Goal: Task Accomplishment & Management: Use online tool/utility

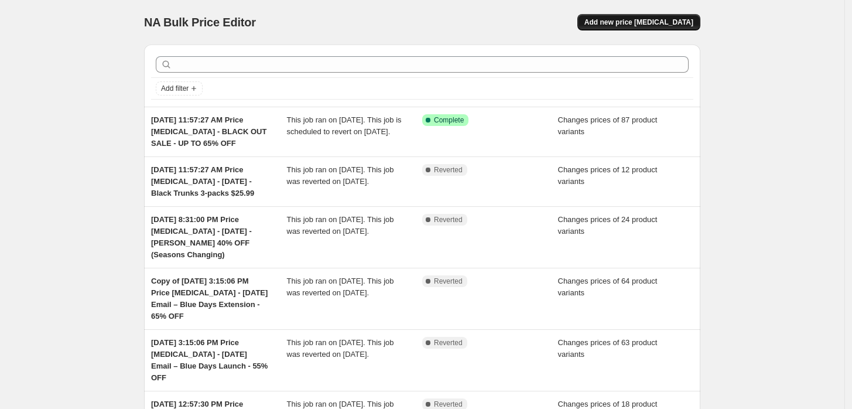
click at [619, 20] on span "Add new price [MEDICAL_DATA]" at bounding box center [638, 22] width 109 height 9
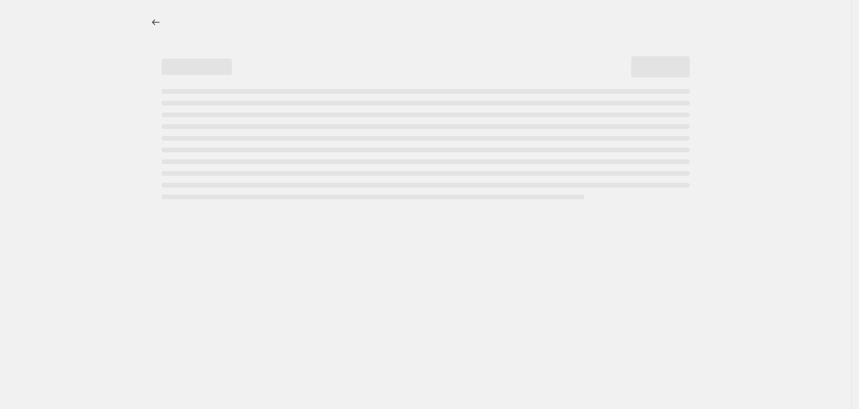
select select "percentage"
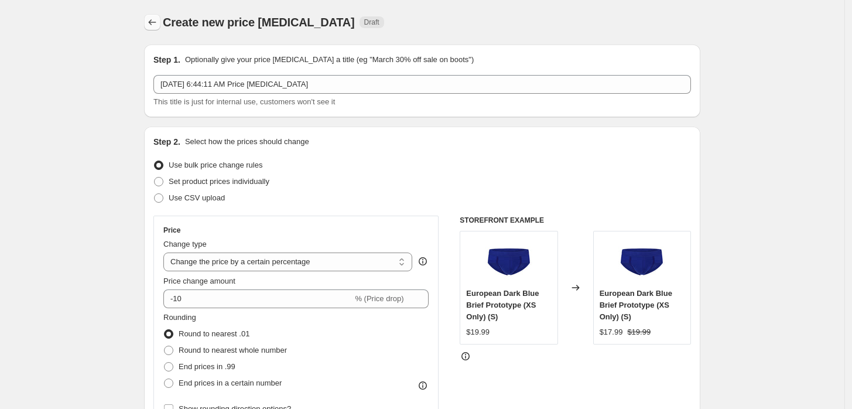
click at [156, 20] on icon "Price change jobs" at bounding box center [152, 22] width 12 height 12
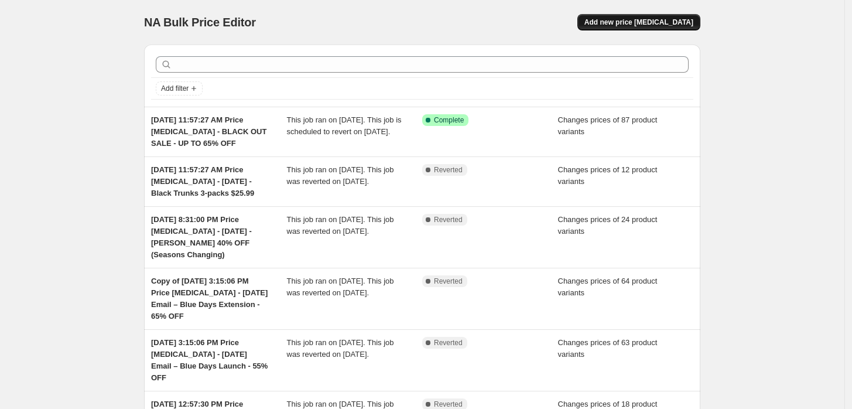
click at [633, 21] on span "Add new price [MEDICAL_DATA]" at bounding box center [638, 22] width 109 height 9
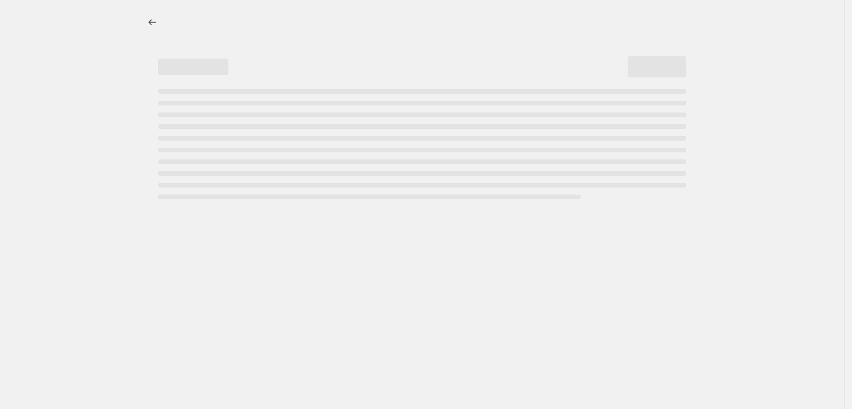
select select "percentage"
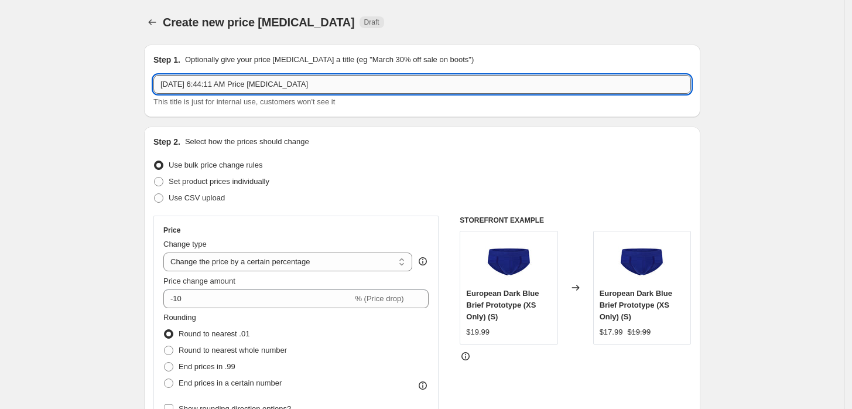
click at [381, 82] on input "[DATE] 6:44:11 AM Price [MEDICAL_DATA]" at bounding box center [422, 84] width 538 height 19
click at [323, 85] on input "[DATE] 6:44:11 AM Price [MEDICAL_DATA] - [DATE] - 3-packs" at bounding box center [422, 84] width 538 height 19
type input "[DATE] 6:44:11 AM Price [MEDICAL_DATA] - [DATE]-[DATE] - 3-packs"
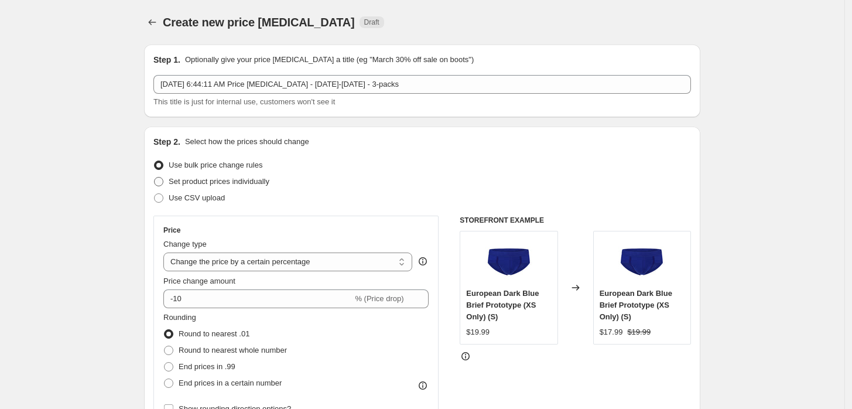
click at [238, 177] on span "Set product prices individually" at bounding box center [219, 181] width 101 height 9
click at [155, 177] on input "Set product prices individually" at bounding box center [154, 177] width 1 height 1
radio input "true"
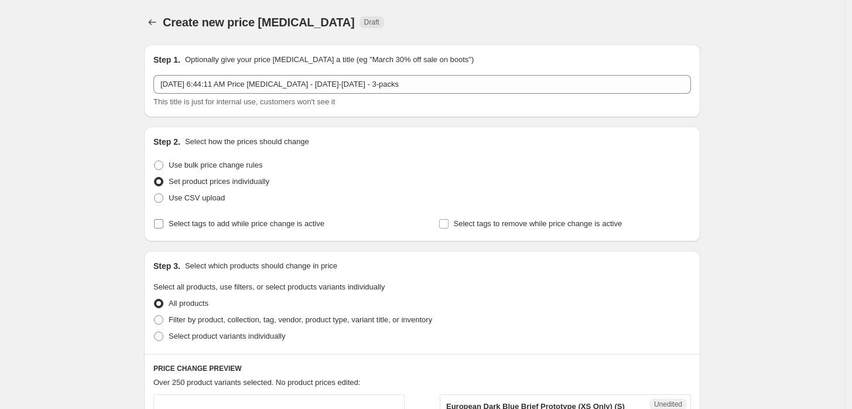
click at [237, 228] on span "Select tags to add while price change is active" at bounding box center [247, 223] width 156 height 9
click at [163, 228] on input "Select tags to add while price change is active" at bounding box center [158, 223] width 9 height 9
checkbox input "true"
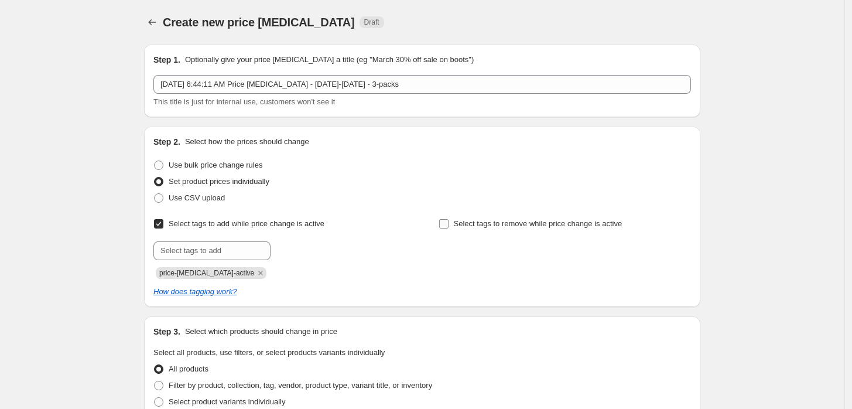
click at [543, 227] on span "Select tags to remove while price change is active" at bounding box center [538, 223] width 169 height 9
click at [449, 227] on input "Select tags to remove while price change is active" at bounding box center [443, 223] width 9 height 9
checkbox input "true"
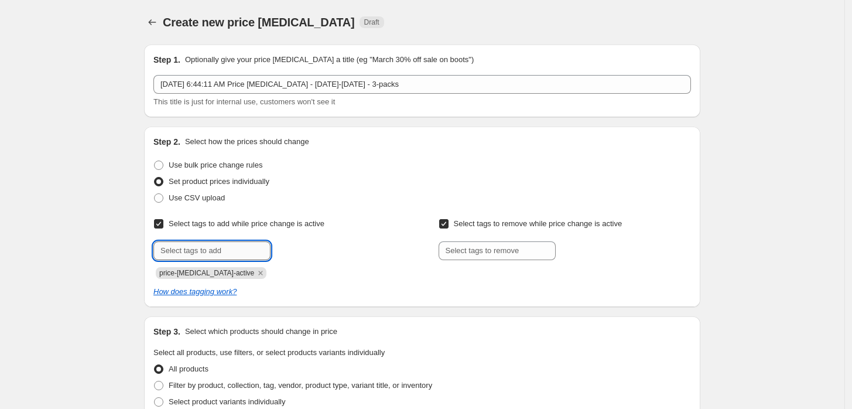
click at [217, 252] on input "text" at bounding box center [211, 250] width 117 height 19
type input "dc"
click at [278, 257] on div "Add dc" at bounding box center [292, 249] width 38 height 16
click at [281, 257] on button "Add dc" at bounding box center [292, 249] width 38 height 16
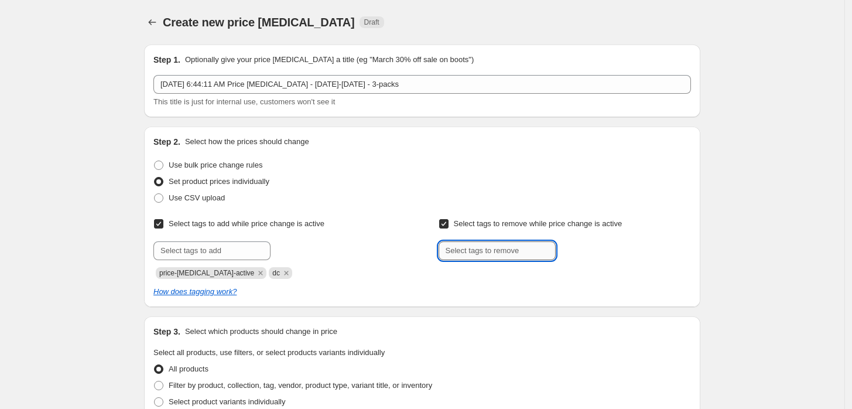
click at [495, 242] on input "text" at bounding box center [497, 250] width 117 height 19
type input "dc"
click at [588, 255] on button "Add dc" at bounding box center [578, 249] width 38 height 16
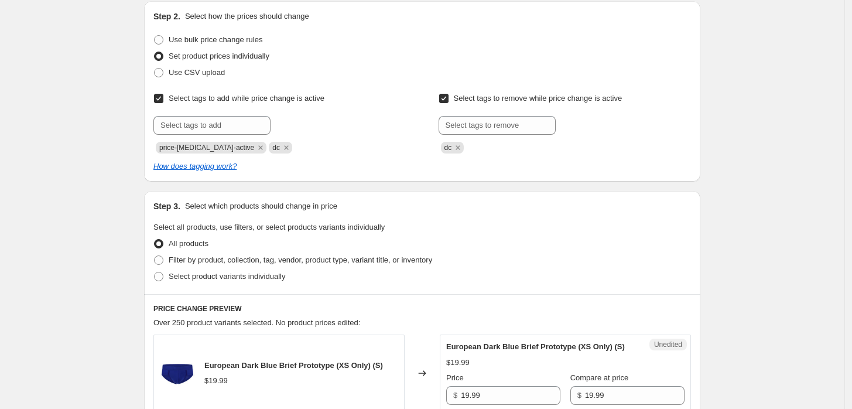
scroll to position [130, 0]
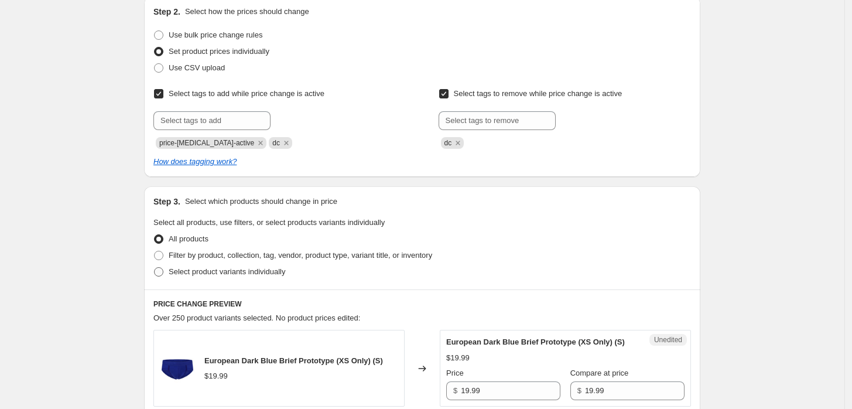
click at [227, 269] on span "Select product variants individually" at bounding box center [227, 271] width 117 height 9
click at [155, 268] on input "Select product variants individually" at bounding box center [154, 267] width 1 height 1
radio input "true"
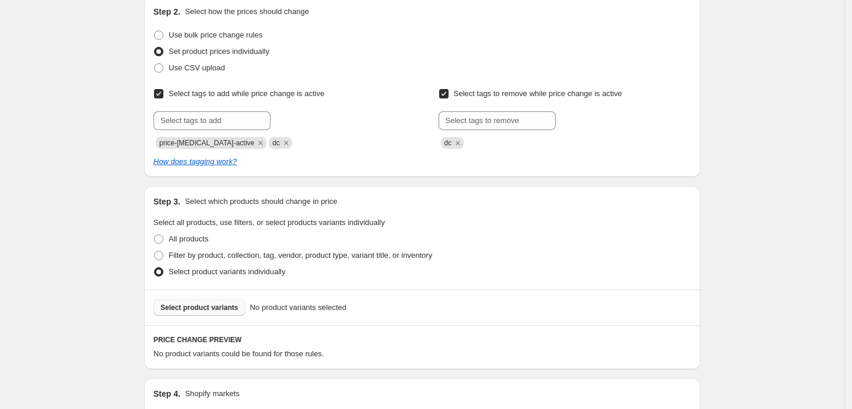
click at [203, 300] on button "Select product variants" at bounding box center [199, 307] width 92 height 16
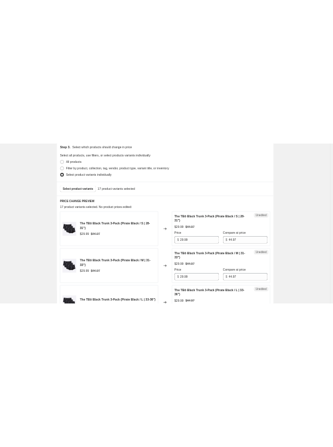
scroll to position [325, 0]
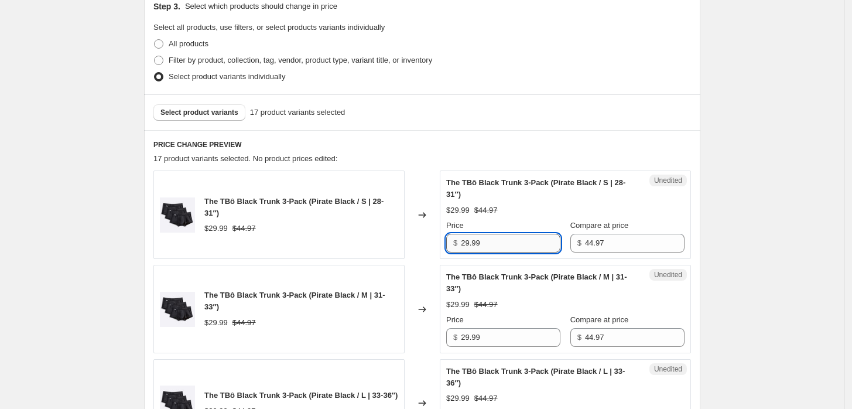
click at [497, 235] on input "29.99" at bounding box center [511, 243] width 100 height 19
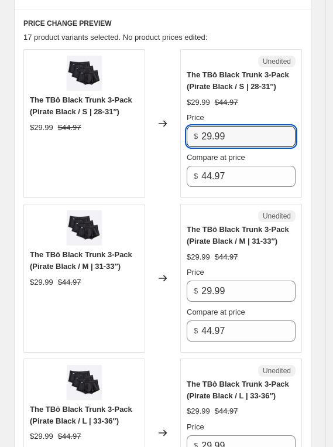
scroll to position [651, 0]
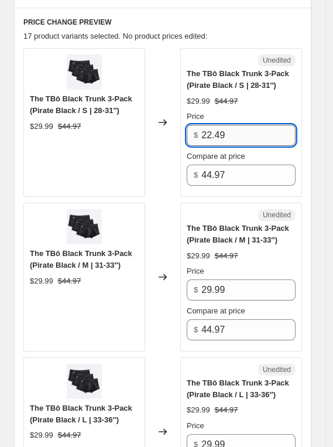
type input "22.49"
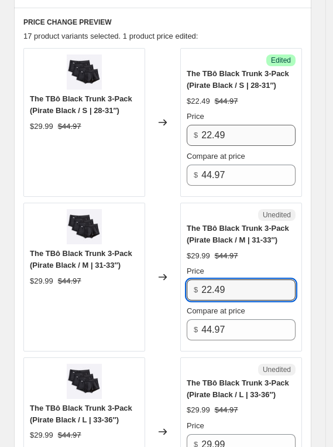
type input "22.49"
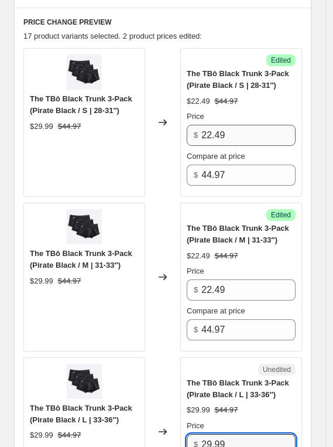
scroll to position [884, 0]
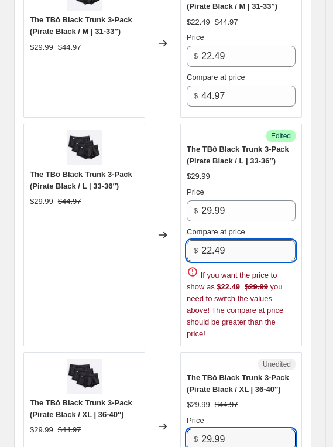
click at [228, 240] on input "22.49" at bounding box center [248, 250] width 94 height 21
type input "44.97"
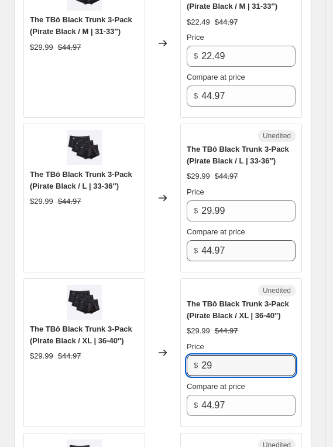
type input "2"
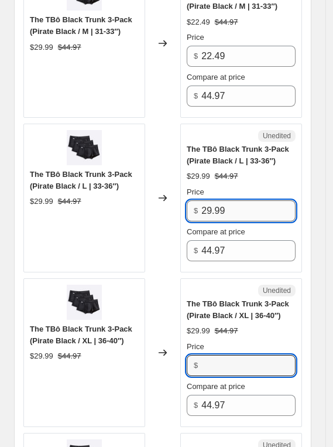
type input "29.99"
click at [225, 200] on input "29.99" at bounding box center [248, 210] width 94 height 21
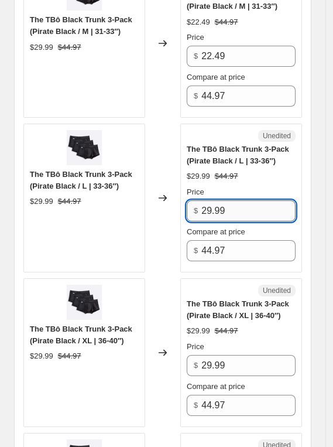
click at [225, 200] on input "29.99" at bounding box center [248, 210] width 94 height 21
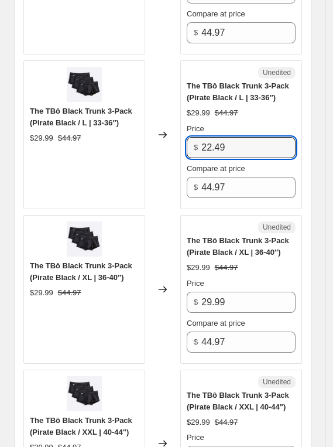
scroll to position [949, 0]
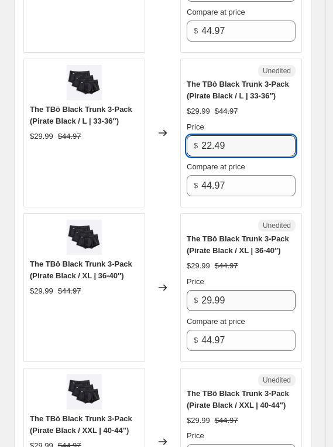
type input "22.49"
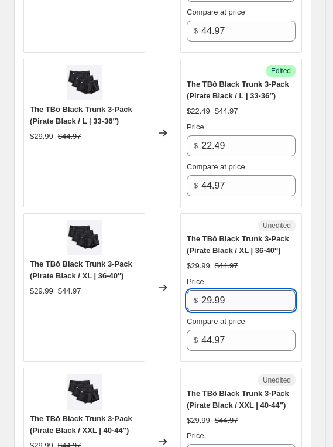
click at [246, 290] on input "29.99" at bounding box center [248, 300] width 94 height 21
click at [248, 290] on input "29.99" at bounding box center [248, 300] width 94 height 21
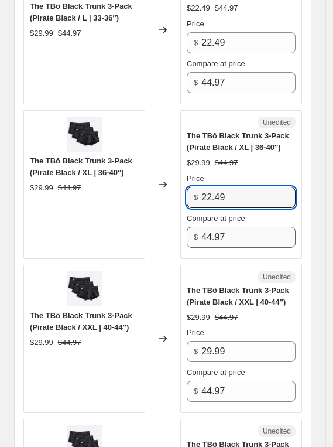
scroll to position [1079, 0]
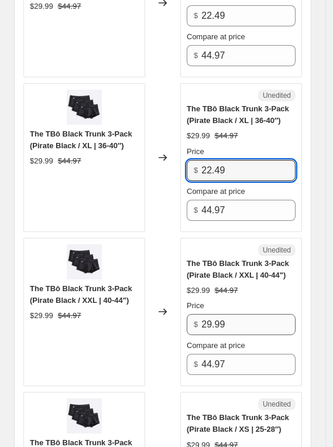
type input "22.49"
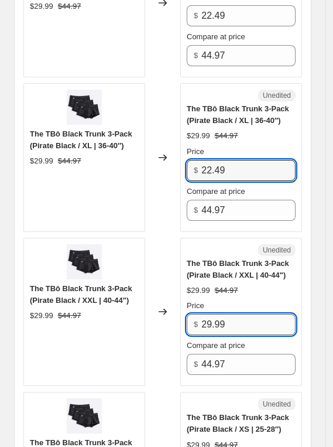
click at [243, 314] on input "29.99" at bounding box center [248, 324] width 94 height 21
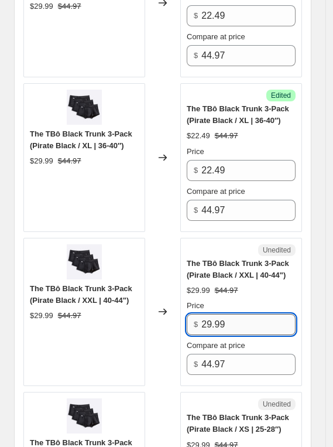
click at [243, 314] on input "29.99" at bounding box center [248, 324] width 94 height 21
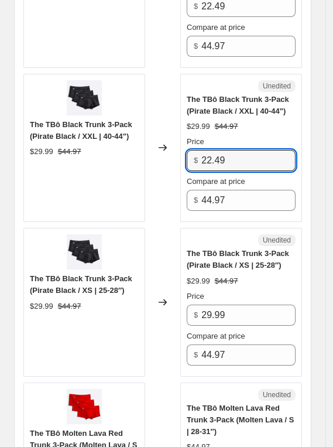
scroll to position [1274, 0]
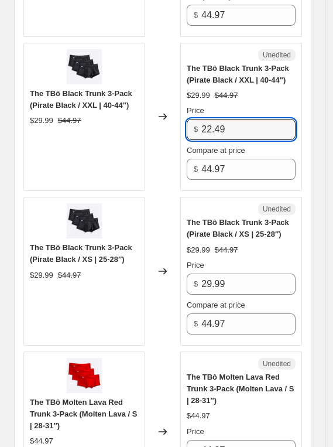
type input "22.49"
click at [251, 259] on div "Price $ 29.99" at bounding box center [241, 276] width 109 height 35
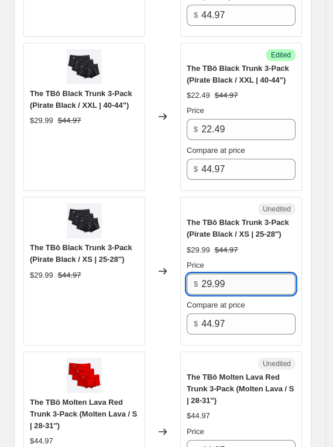
click at [248, 273] on input "29.99" at bounding box center [248, 283] width 94 height 21
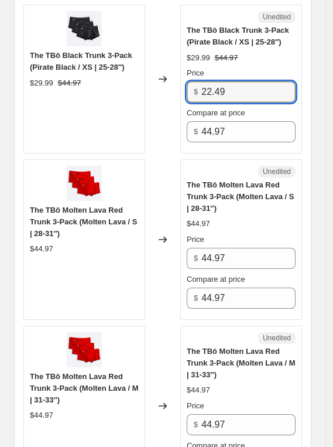
scroll to position [1470, 0]
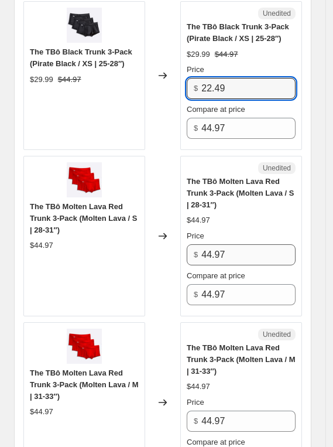
type input "22.49"
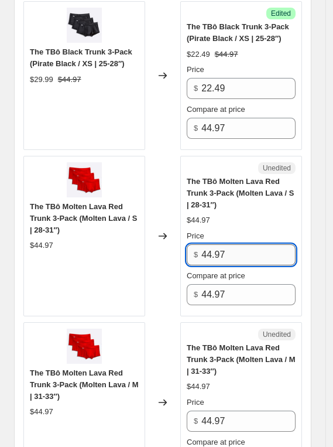
click at [235, 244] on input "44.97" at bounding box center [248, 254] width 94 height 21
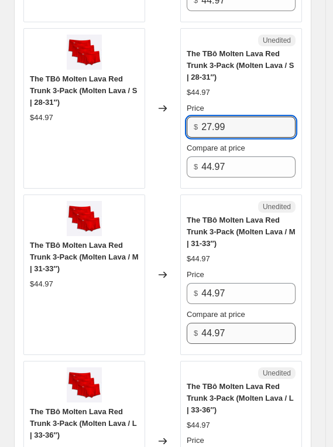
scroll to position [1600, 0]
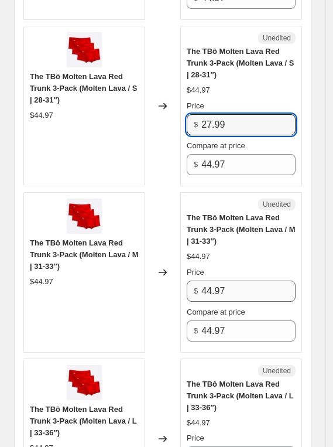
type input "27.99"
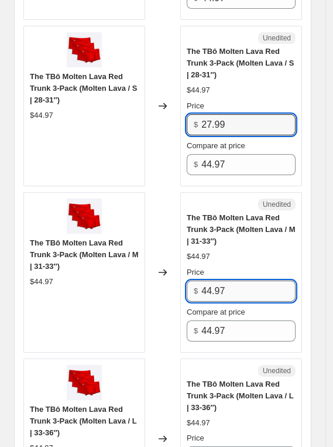
click at [243, 280] on input "44.97" at bounding box center [248, 290] width 94 height 21
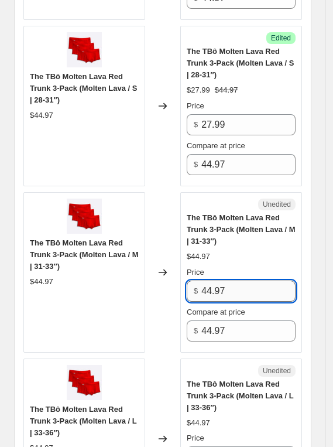
click at [243, 280] on input "44.97" at bounding box center [248, 290] width 94 height 21
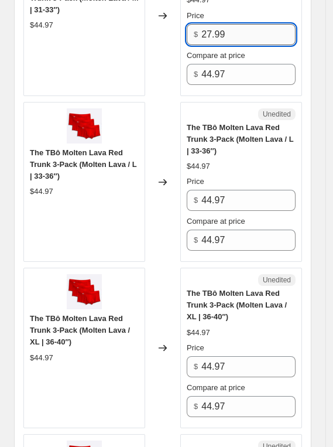
scroll to position [1860, 0]
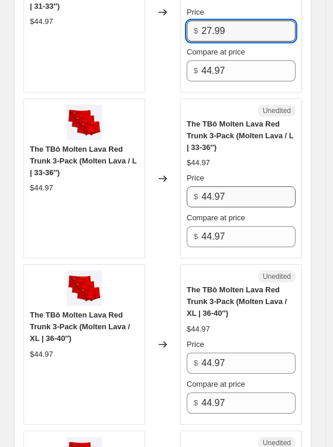
type input "27.99"
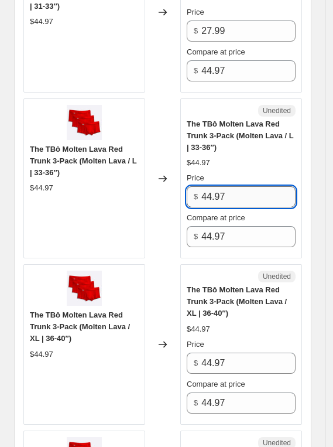
click at [238, 186] on input "44.97" at bounding box center [248, 196] width 94 height 21
click at [240, 186] on input "44.97" at bounding box center [248, 196] width 94 height 21
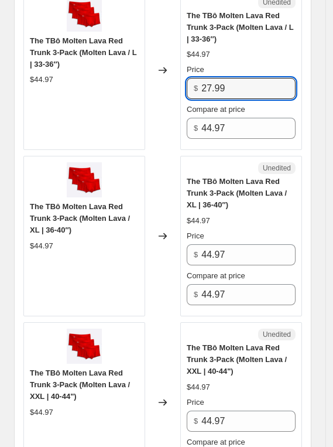
scroll to position [1990, 0]
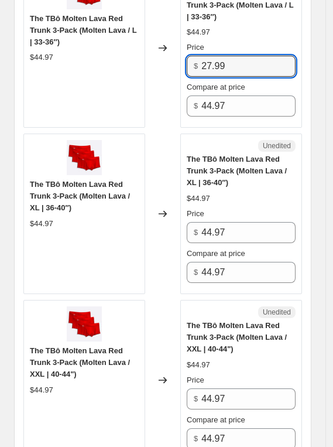
type input "27.99"
click at [234, 208] on div "Price $ 44.97" at bounding box center [241, 225] width 109 height 35
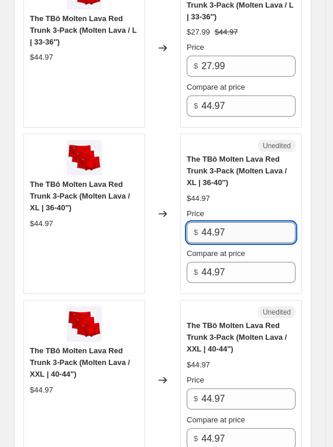
click at [238, 222] on input "44.97" at bounding box center [248, 232] width 94 height 21
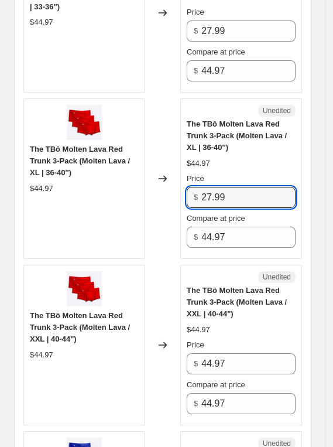
scroll to position [2185, 0]
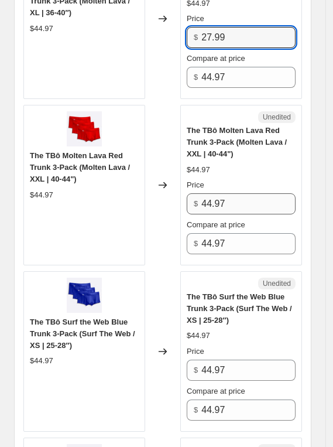
type input "27.99"
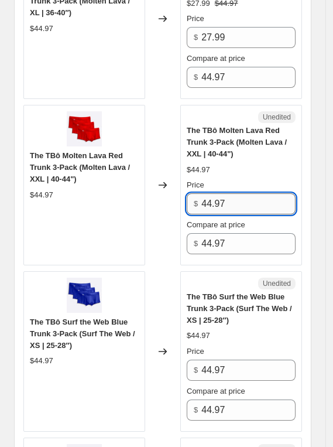
click at [234, 193] on input "44.97" at bounding box center [248, 203] width 94 height 21
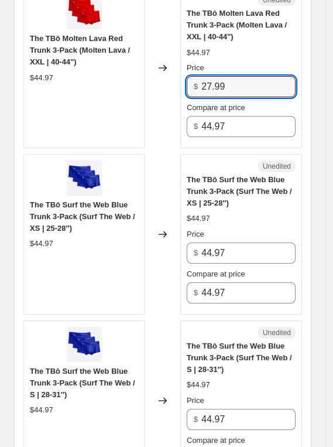
scroll to position [2315, 0]
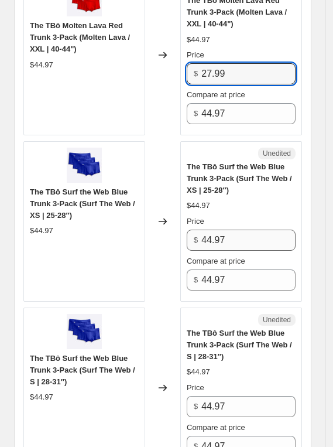
type input "27.99"
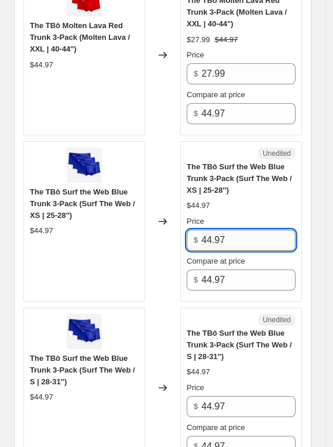
click at [231, 230] on input "44.97" at bounding box center [248, 240] width 94 height 21
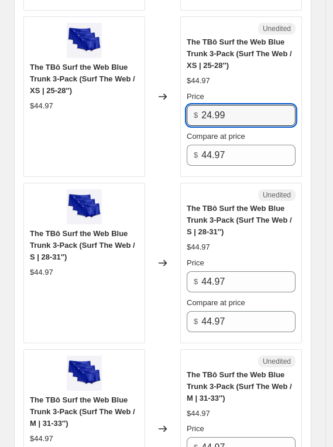
scroll to position [2445, 0]
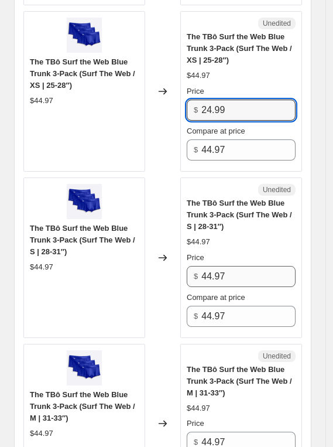
type input "24.99"
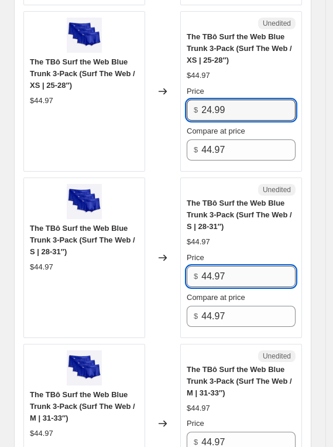
click at [226, 266] on input "44.97" at bounding box center [248, 276] width 94 height 21
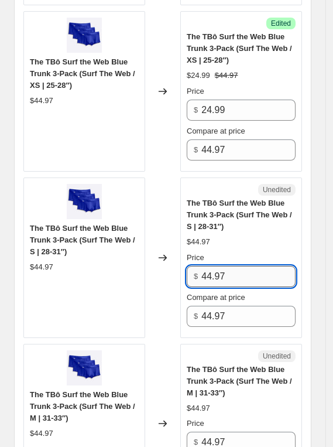
click at [225, 266] on input "44.97" at bounding box center [248, 276] width 94 height 21
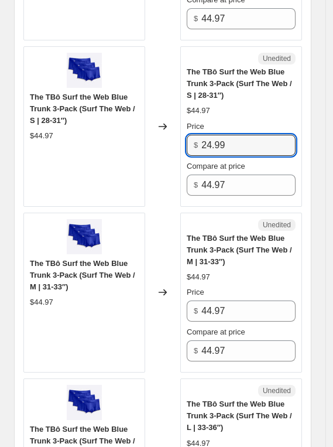
scroll to position [2641, 0]
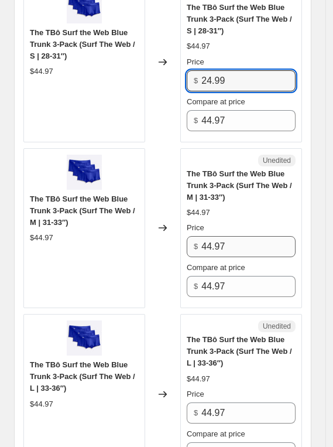
type input "24.99"
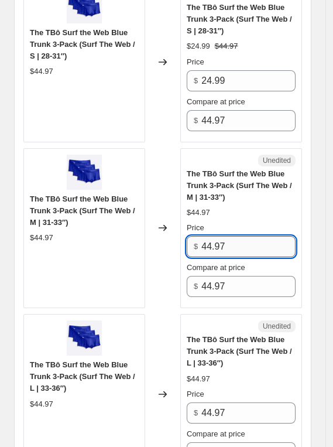
click at [234, 236] on input "44.97" at bounding box center [248, 246] width 94 height 21
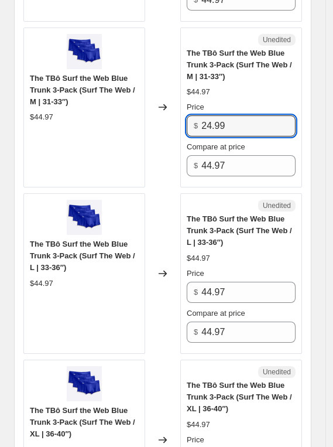
scroll to position [2771, 0]
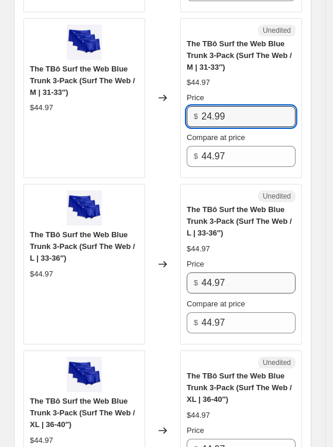
type input "24.99"
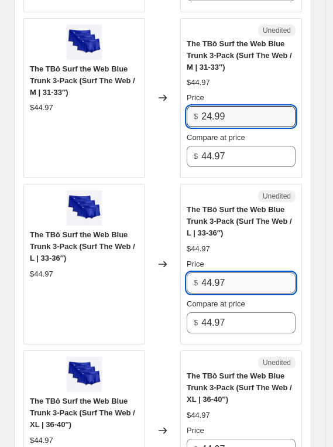
click at [232, 272] on input "44.97" at bounding box center [248, 282] width 94 height 21
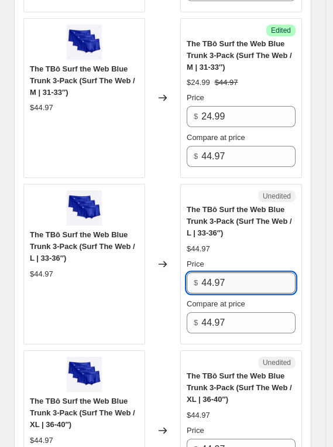
click at [232, 272] on input "44.97" at bounding box center [248, 282] width 94 height 21
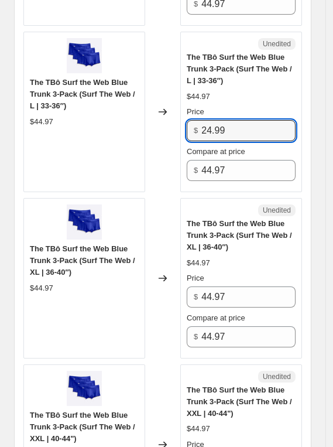
scroll to position [2966, 0]
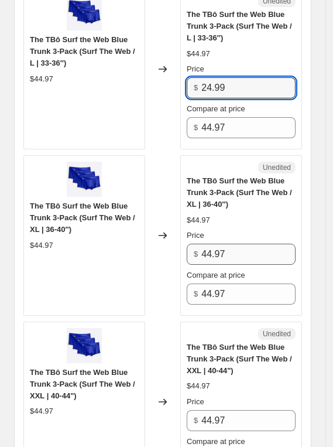
type input "24.99"
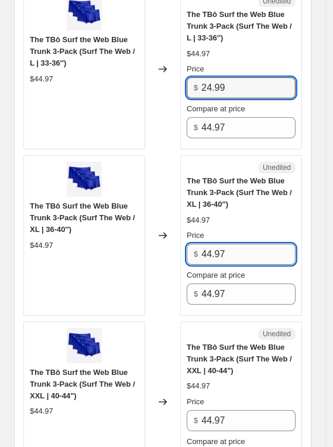
click at [237, 244] on input "44.97" at bounding box center [248, 254] width 94 height 21
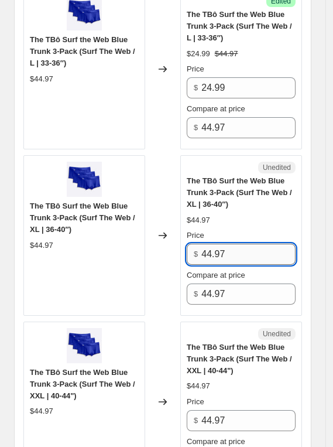
click at [237, 244] on input "44.97" at bounding box center [248, 254] width 94 height 21
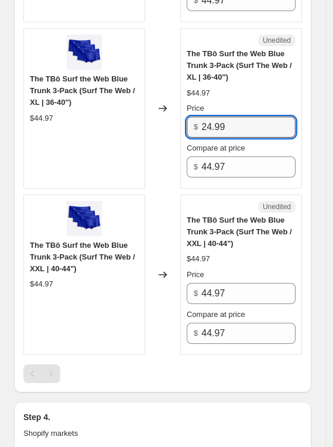
scroll to position [3097, 0]
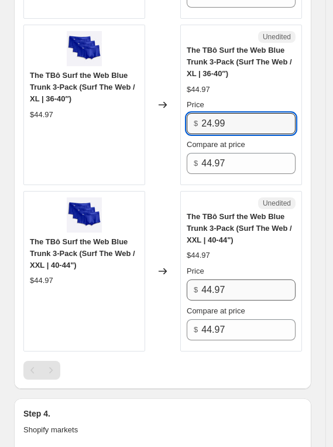
type input "24.99"
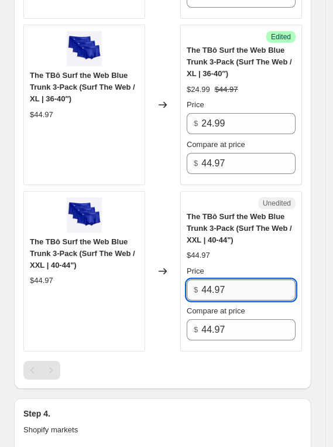
click at [235, 279] on input "44.97" at bounding box center [248, 289] width 94 height 21
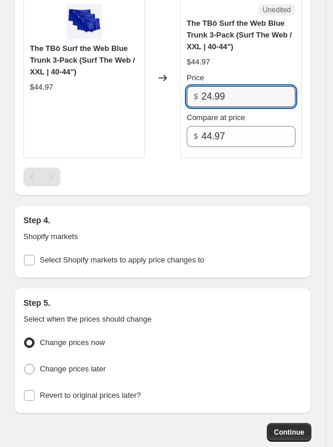
scroll to position [3292, 0]
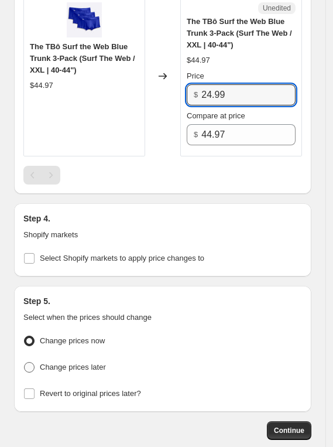
type input "24.99"
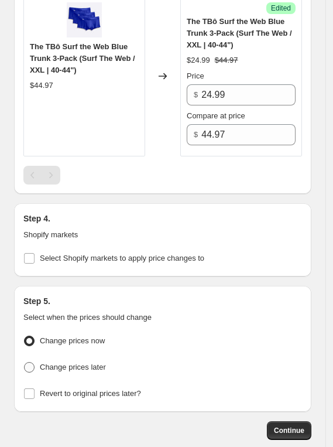
click at [66, 362] on span "Change prices later" at bounding box center [73, 366] width 66 height 9
click at [25, 362] on input "Change prices later" at bounding box center [24, 362] width 1 height 1
radio input "true"
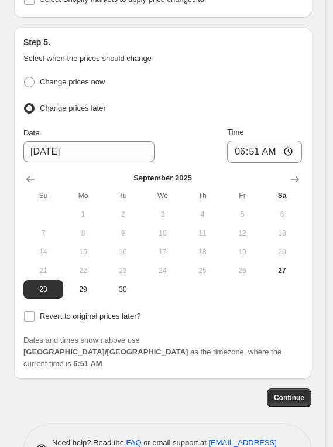
scroll to position [3551, 0]
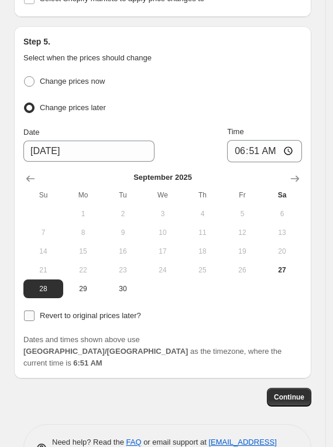
click at [70, 311] on span "Revert to original prices later?" at bounding box center [90, 315] width 101 height 9
click at [35, 310] on input "Revert to original prices later?" at bounding box center [29, 315] width 11 height 11
checkbox input "true"
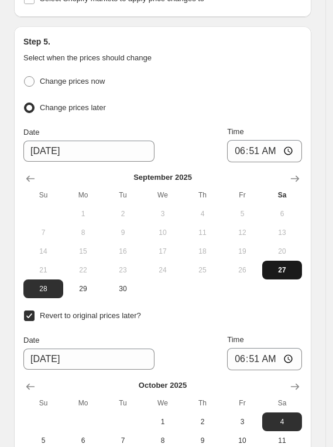
click at [280, 265] on span "27" at bounding box center [282, 269] width 30 height 9
type input "[DATE]"
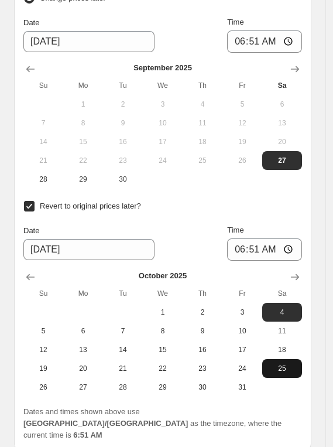
scroll to position [3681, 0]
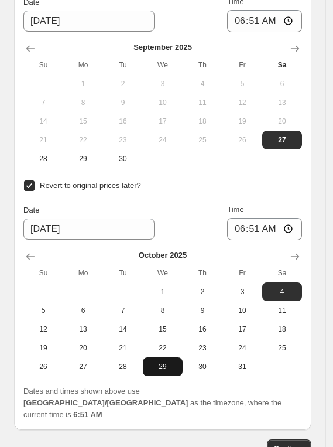
click at [164, 362] on span "29" at bounding box center [163, 366] width 30 height 9
type input "[DATE]"
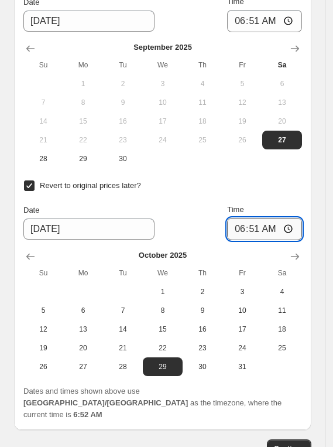
click at [245, 218] on input "06:51" at bounding box center [264, 229] width 75 height 22
type input "09:00"
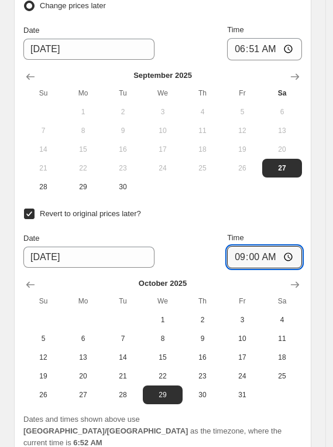
scroll to position [3616, 0]
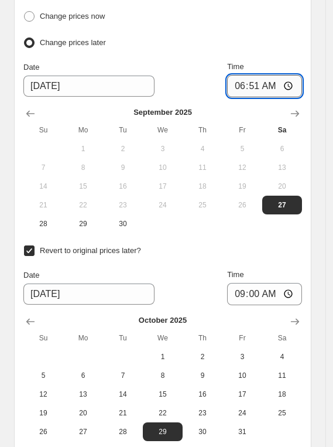
click at [251, 75] on input "06:51" at bounding box center [264, 86] width 75 height 22
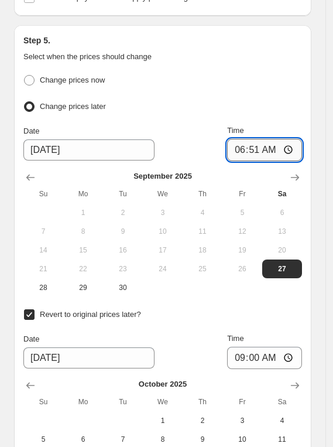
scroll to position [3551, 0]
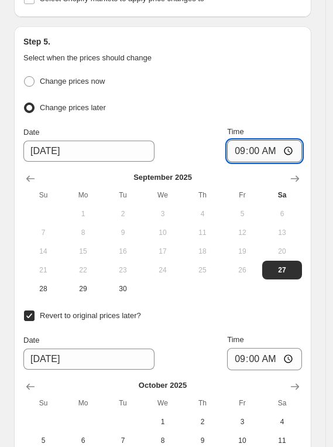
click at [248, 140] on input "09:00" at bounding box center [264, 151] width 75 height 22
type input "09:20"
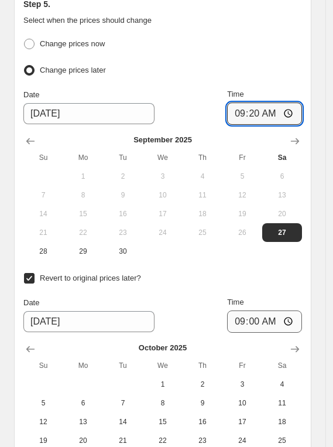
scroll to position [3732, 0]
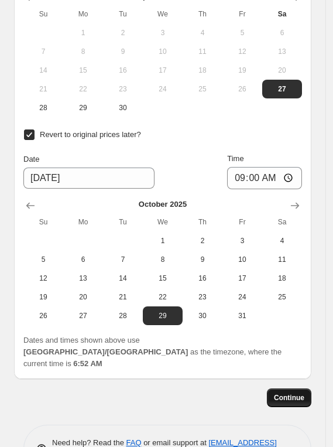
click at [306, 388] on button "Continue" at bounding box center [289, 397] width 45 height 19
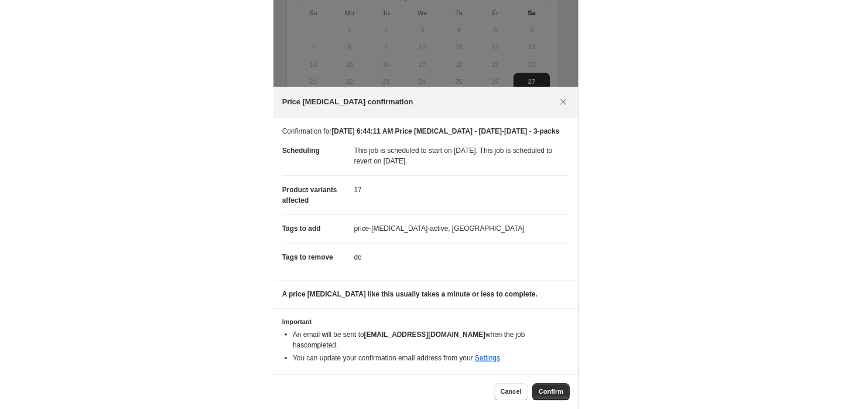
scroll to position [2161, 0]
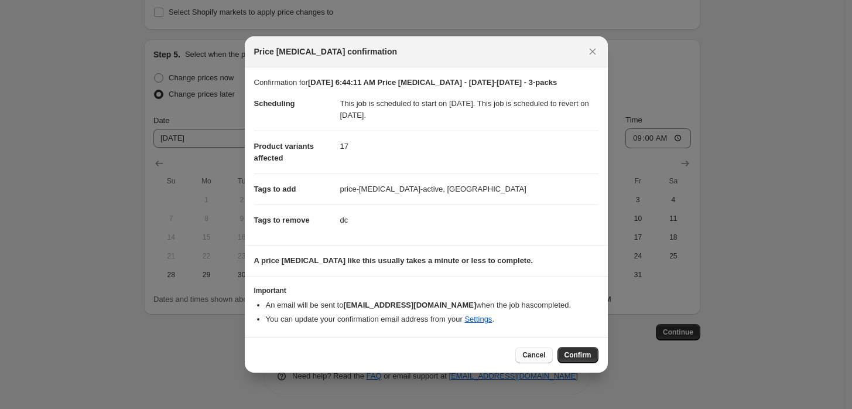
click at [532, 351] on span "Cancel" at bounding box center [533, 354] width 23 height 9
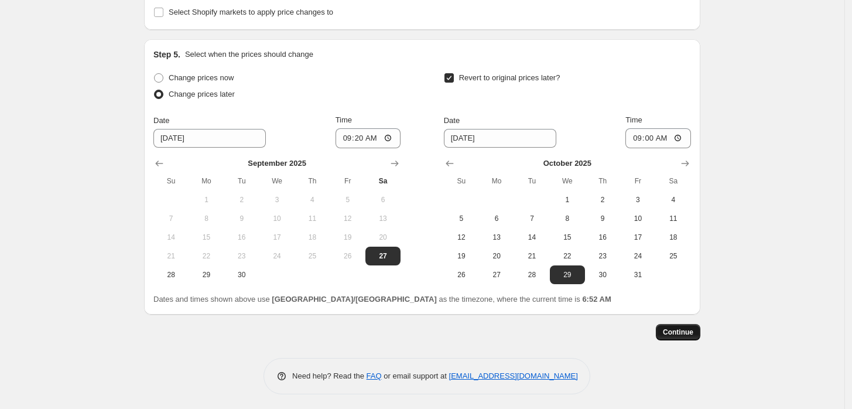
click at [682, 327] on span "Continue" at bounding box center [678, 331] width 30 height 9
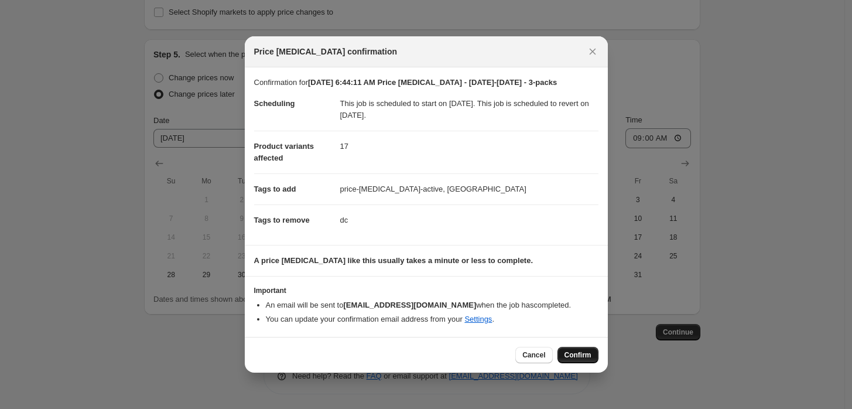
click at [581, 353] on span "Confirm" at bounding box center [577, 354] width 27 height 9
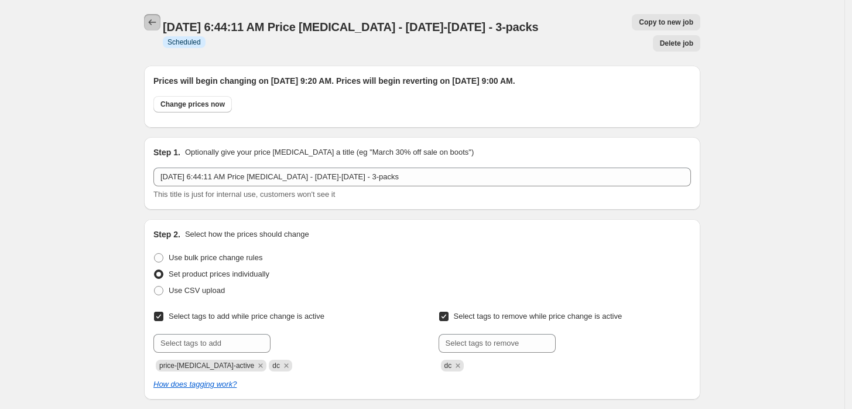
click at [155, 20] on icon "Price change jobs" at bounding box center [152, 22] width 12 height 12
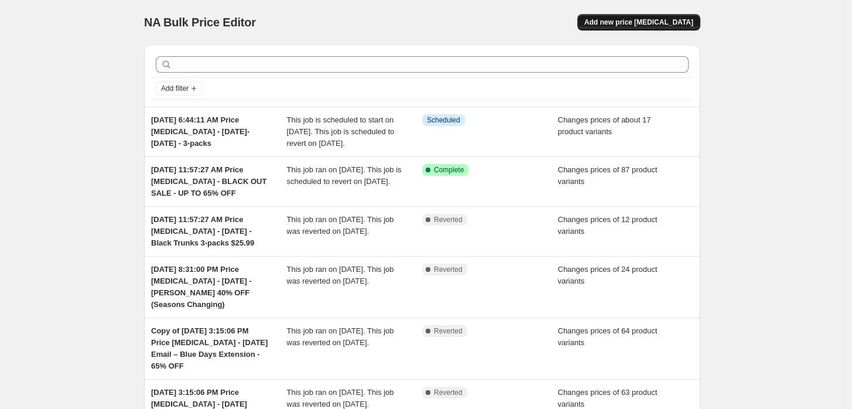
click at [638, 22] on span "Add new price [MEDICAL_DATA]" at bounding box center [638, 22] width 109 height 9
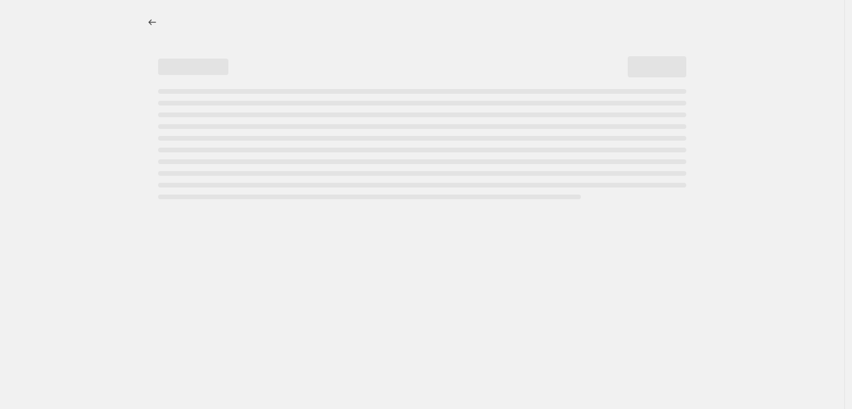
select select "percentage"
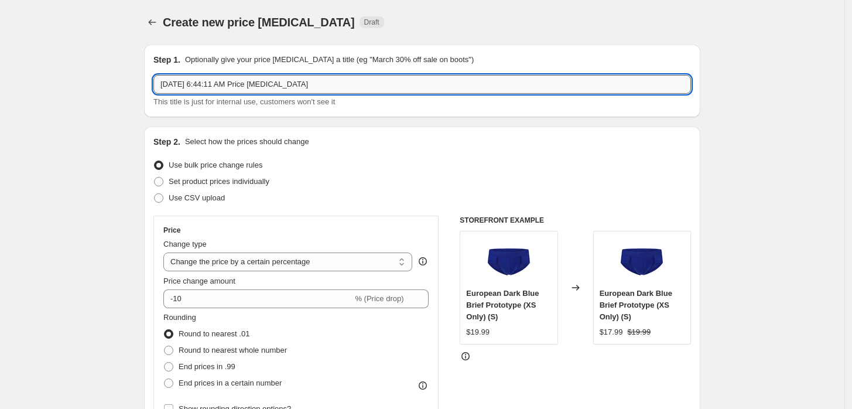
click at [314, 90] on input "[DATE] 6:44:11 AM Price [MEDICAL_DATA]" at bounding box center [422, 84] width 538 height 19
type input "[DATE] 6:44:11 AM Price [MEDICAL_DATA] - [DATE] - Limited Editions"
click at [204, 179] on span "Set product prices individually" at bounding box center [219, 181] width 101 height 9
click at [155, 177] on input "Set product prices individually" at bounding box center [154, 177] width 1 height 1
radio input "true"
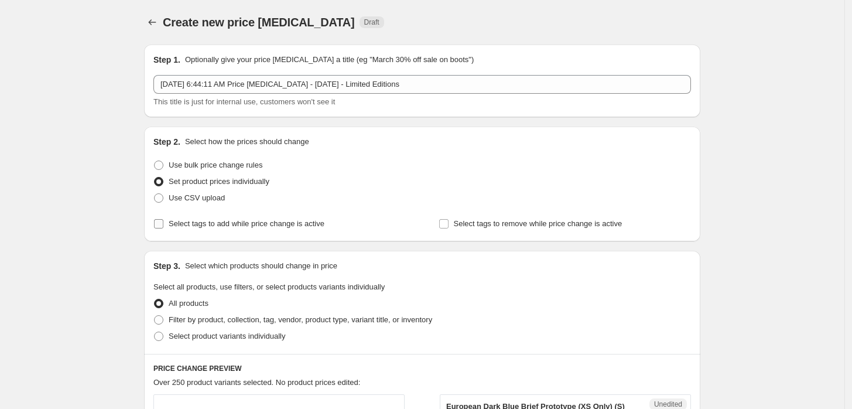
click at [276, 223] on span "Select tags to add while price change is active" at bounding box center [247, 223] width 156 height 9
click at [163, 223] on input "Select tags to add while price change is active" at bounding box center [158, 223] width 9 height 9
checkbox input "true"
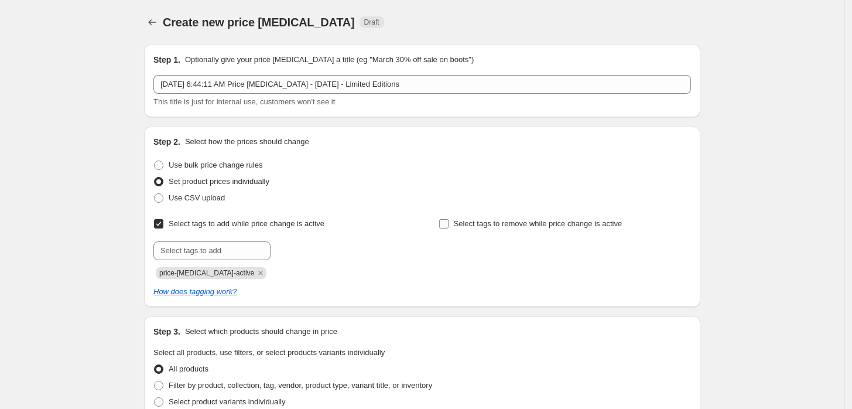
click at [483, 221] on span "Select tags to remove while price change is active" at bounding box center [538, 223] width 169 height 9
click at [449, 221] on input "Select tags to remove while price change is active" at bounding box center [443, 223] width 9 height 9
checkbox input "true"
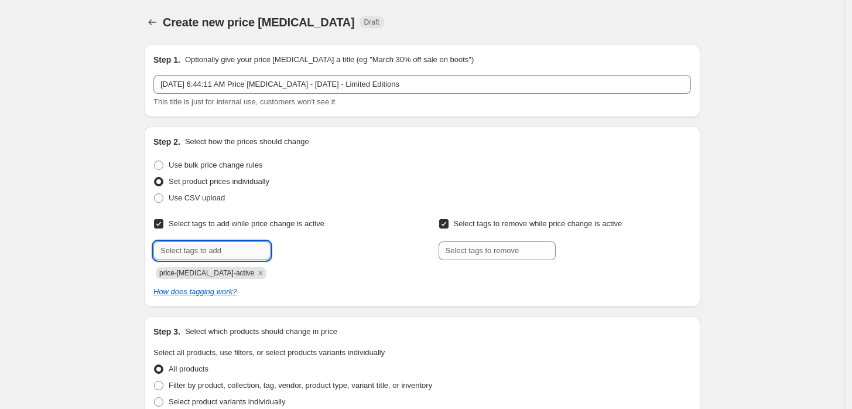
click at [210, 241] on input "text" at bounding box center [211, 250] width 117 height 19
type input "dc"
click at [298, 249] on span "Add dc" at bounding box center [292, 249] width 24 height 9
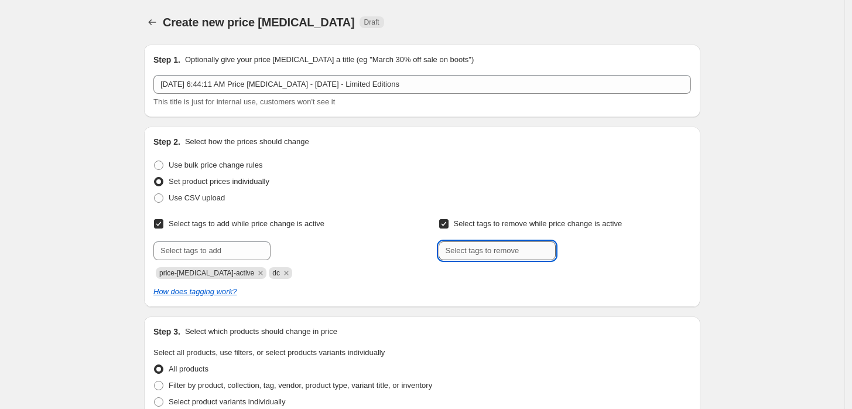
click at [503, 249] on input "text" at bounding box center [497, 250] width 117 height 19
type input "dc"
click at [570, 254] on button "Add dc" at bounding box center [578, 249] width 38 height 16
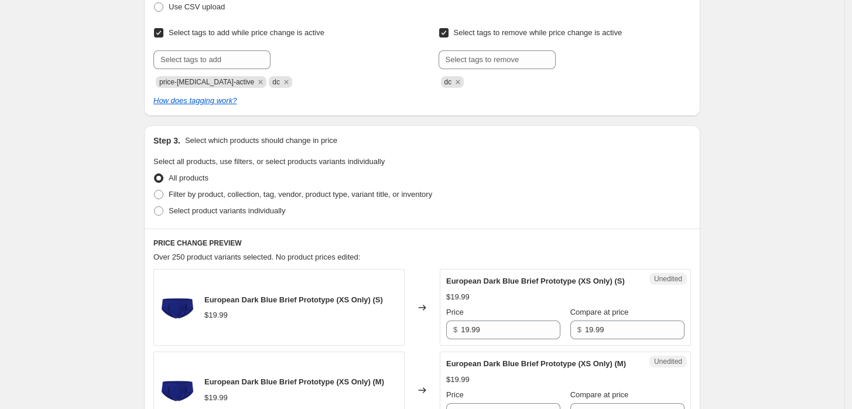
scroll to position [195, 0]
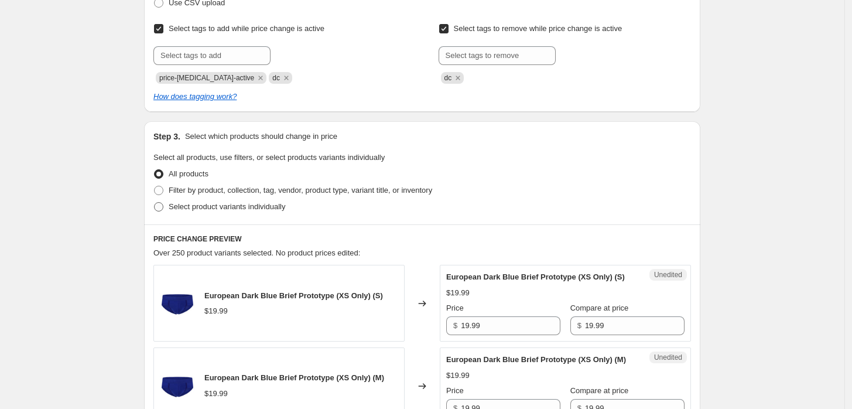
click at [229, 208] on span "Select product variants individually" at bounding box center [227, 206] width 117 height 9
click at [155, 203] on input "Select product variants individually" at bounding box center [154, 202] width 1 height 1
radio input "true"
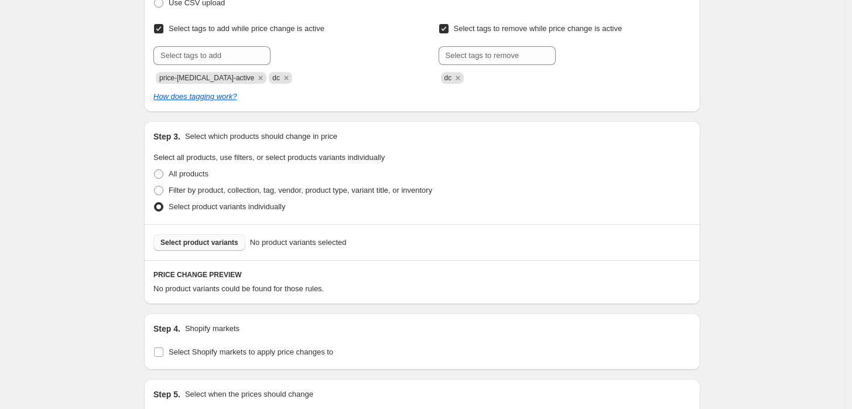
click at [200, 237] on button "Select product variants" at bounding box center [199, 242] width 92 height 16
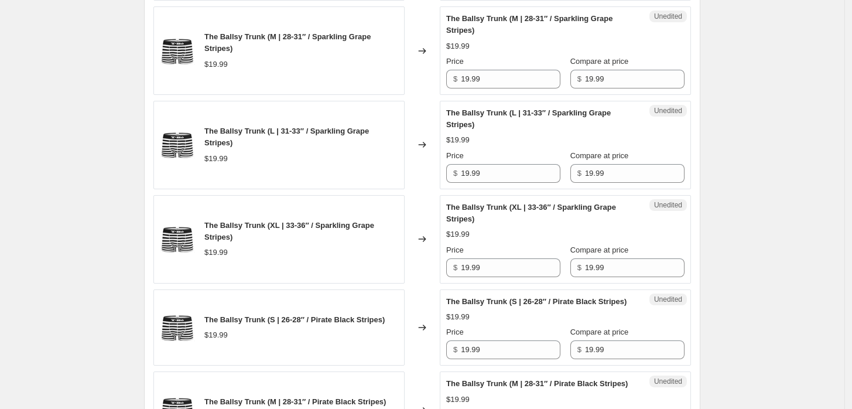
scroll to position [455, 0]
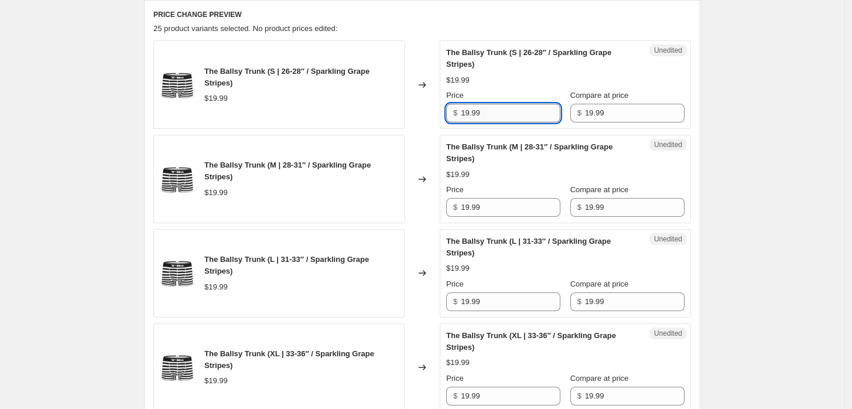
click at [509, 117] on input "19.99" at bounding box center [511, 113] width 100 height 19
type input "7.99"
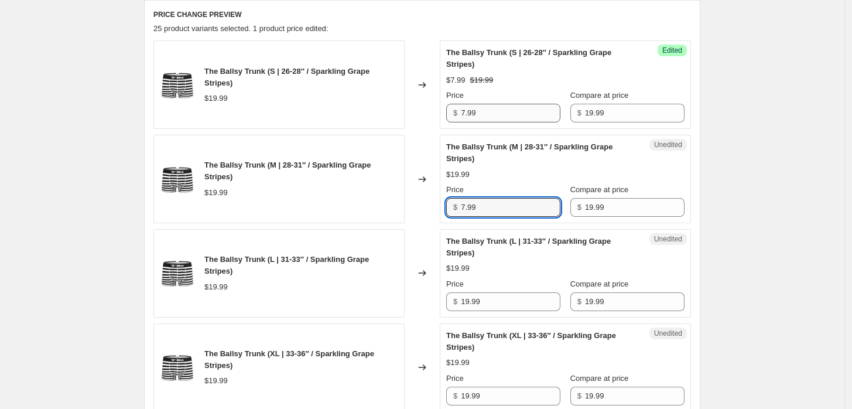
type input "7.99"
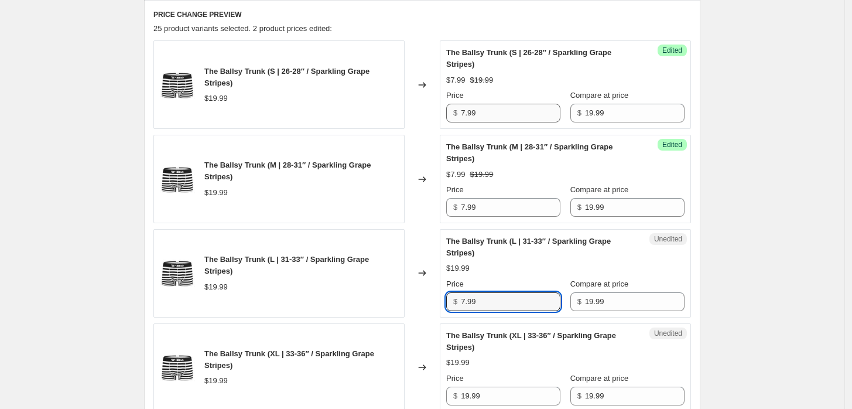
type input "7.99"
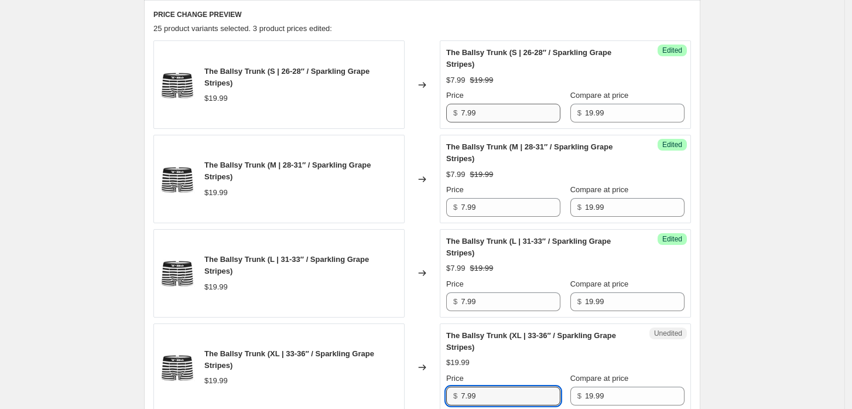
type input "7.99"
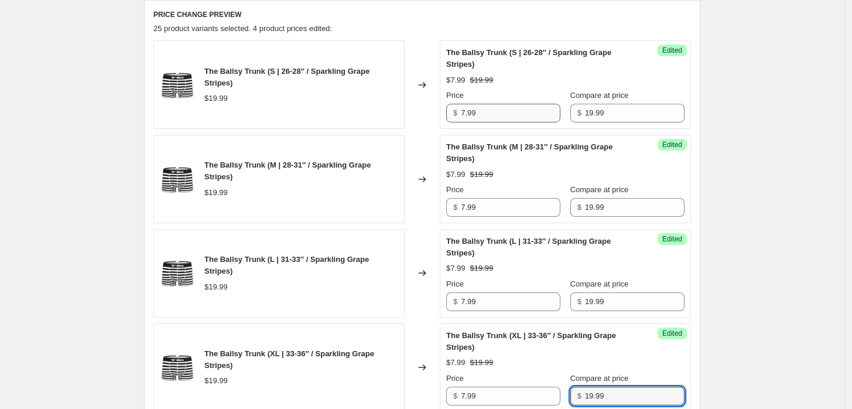
scroll to position [740, 0]
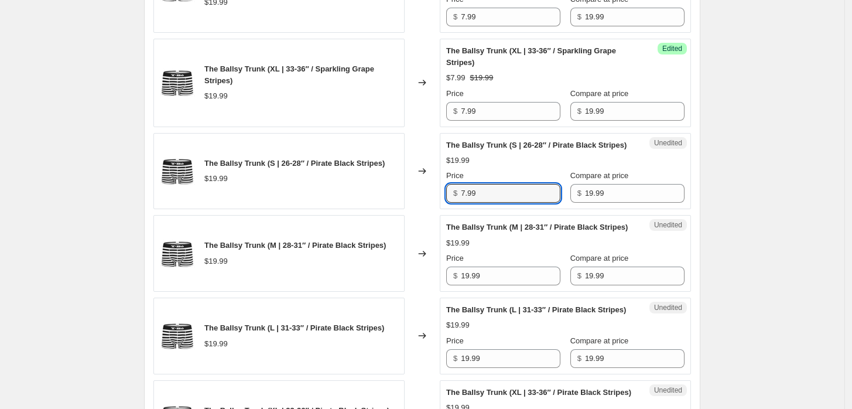
type input "7.99"
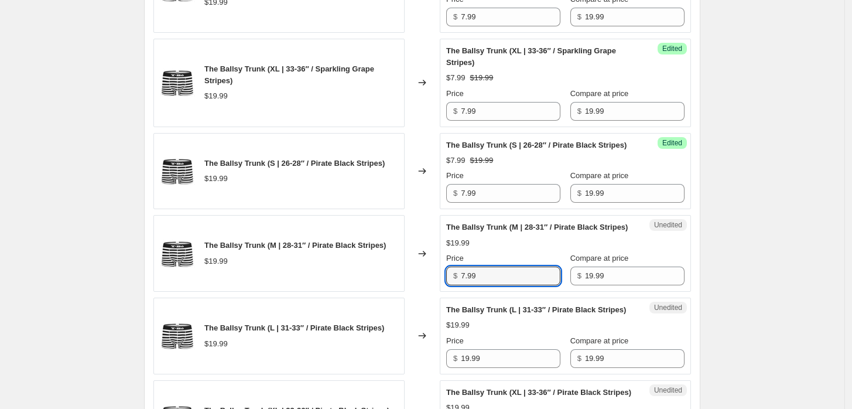
type input "7.99"
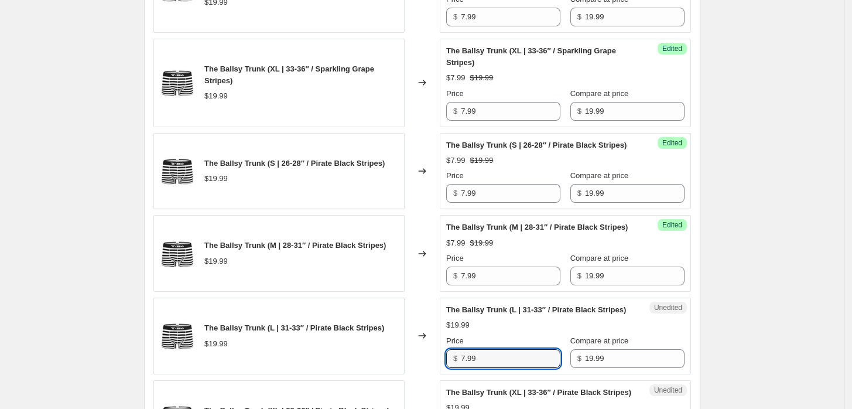
type input "7.99"
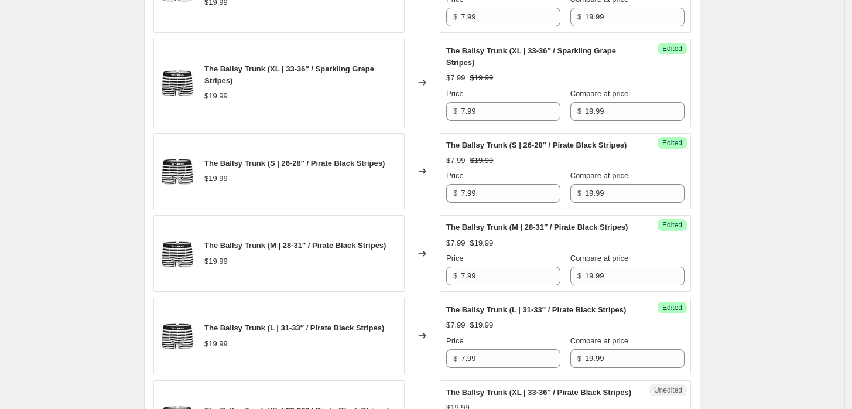
scroll to position [1021, 0]
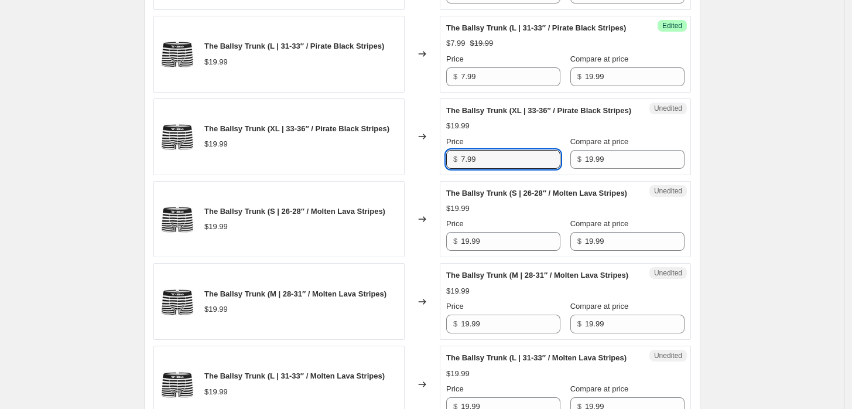
type input "7.99"
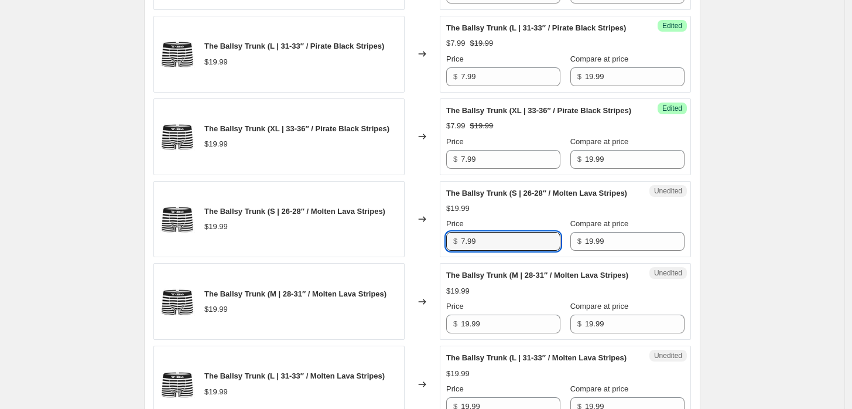
type input "7.99"
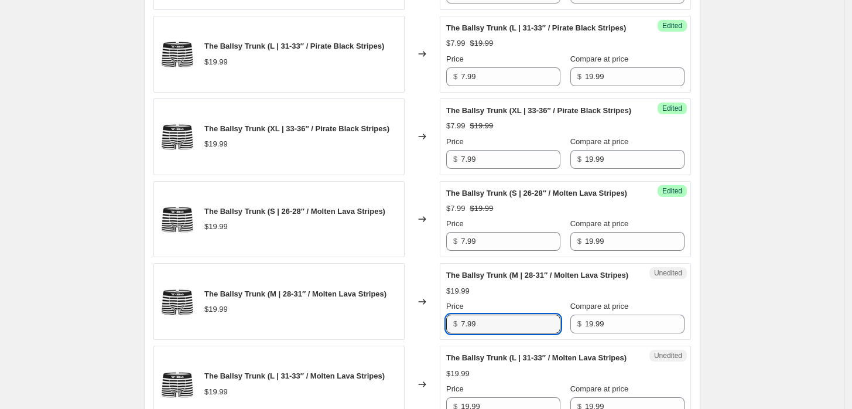
type input "7.99"
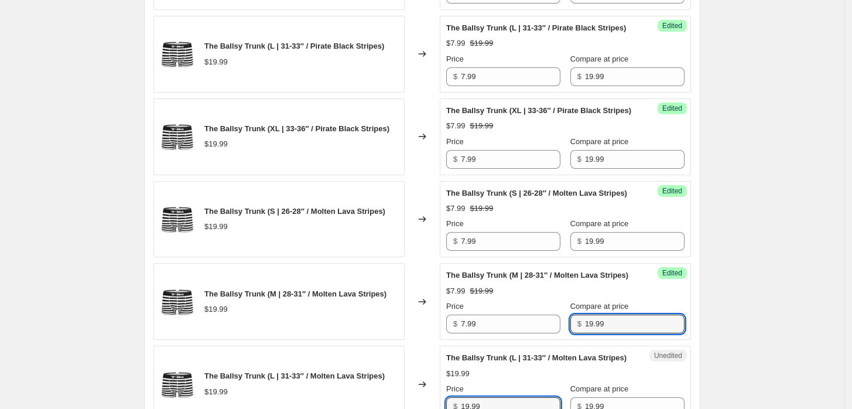
scroll to position [1303, 0]
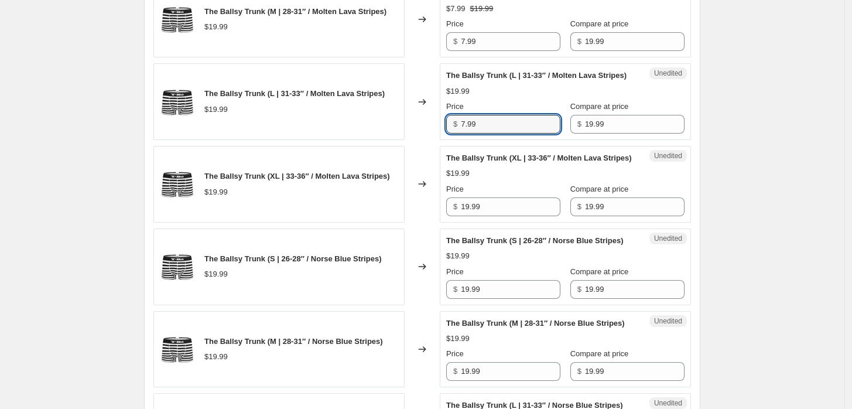
type input "7.99"
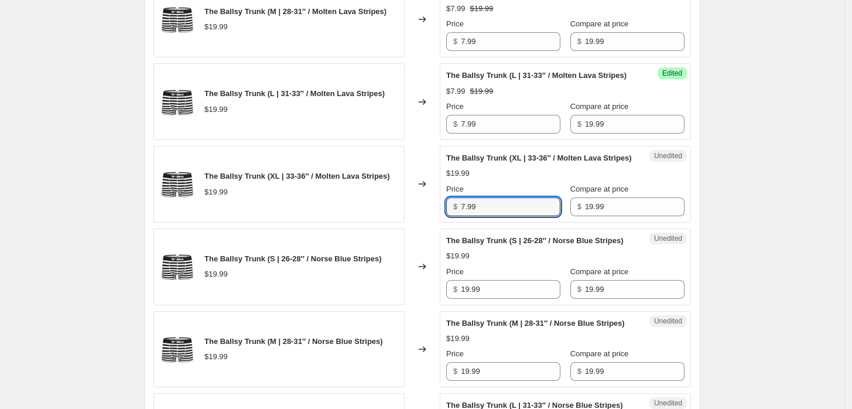
type input "7.99"
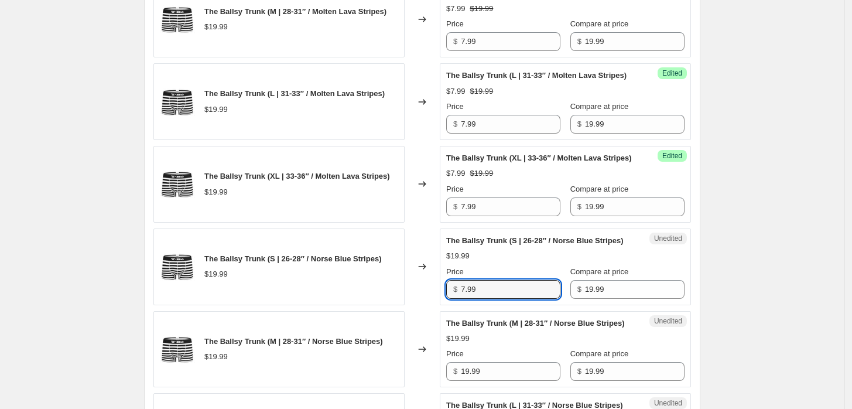
type input "7.99"
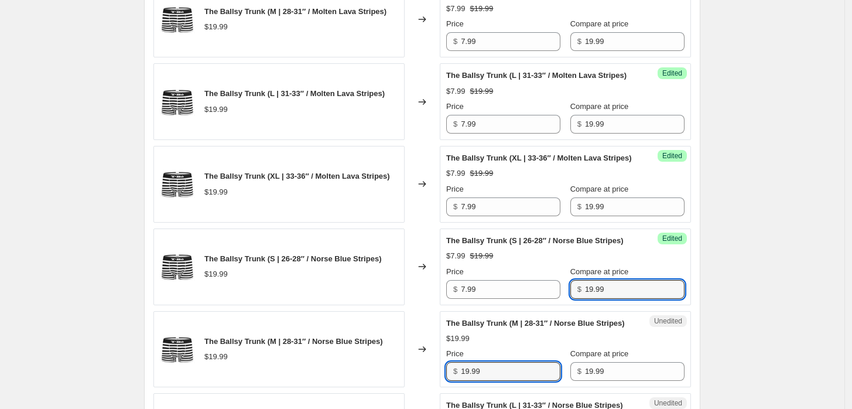
scroll to position [1586, 0]
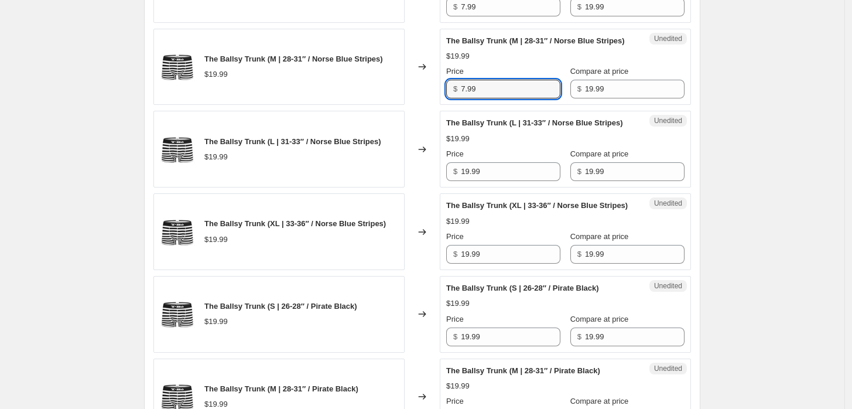
type input "7.99"
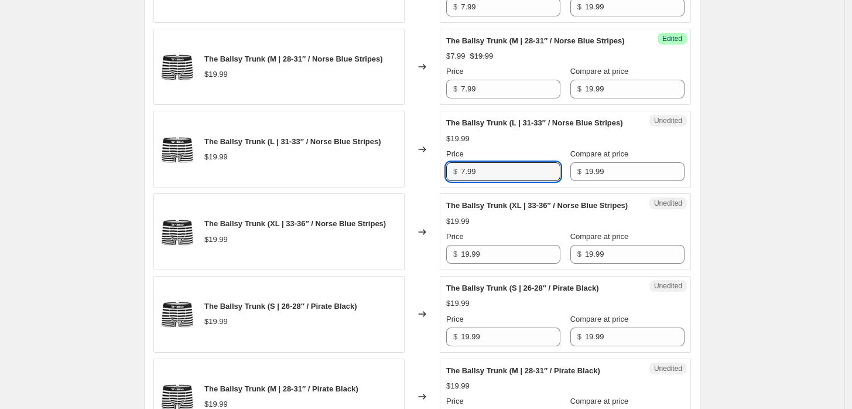
type input "7.99"
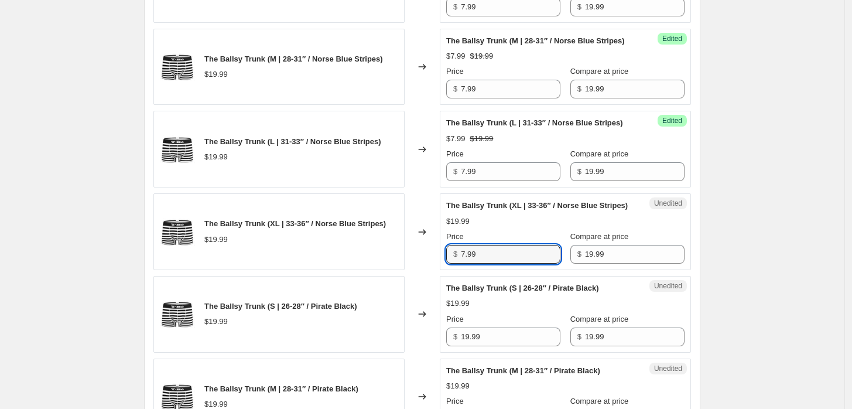
type input "7.99"
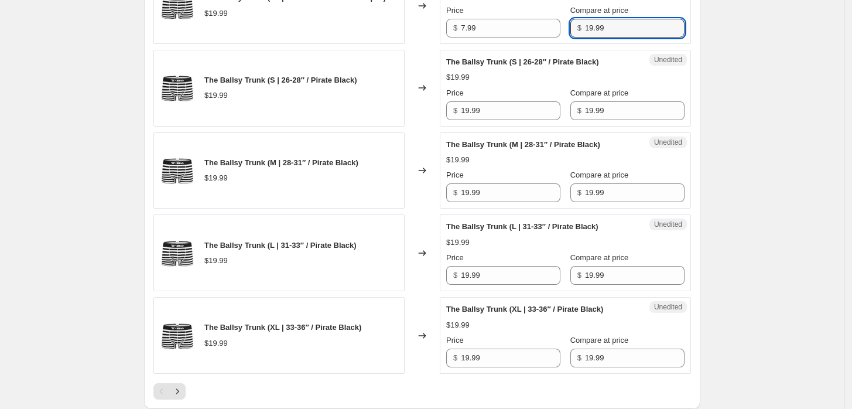
scroll to position [1846, 0]
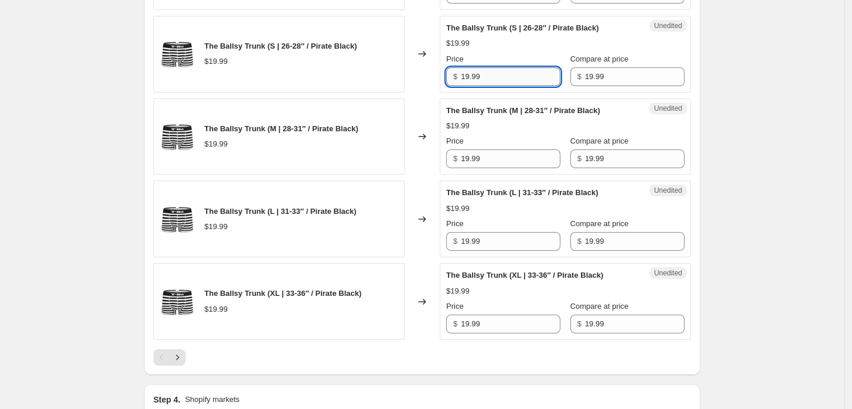
click at [505, 86] on input "19.99" at bounding box center [511, 76] width 100 height 19
type input "7.99"
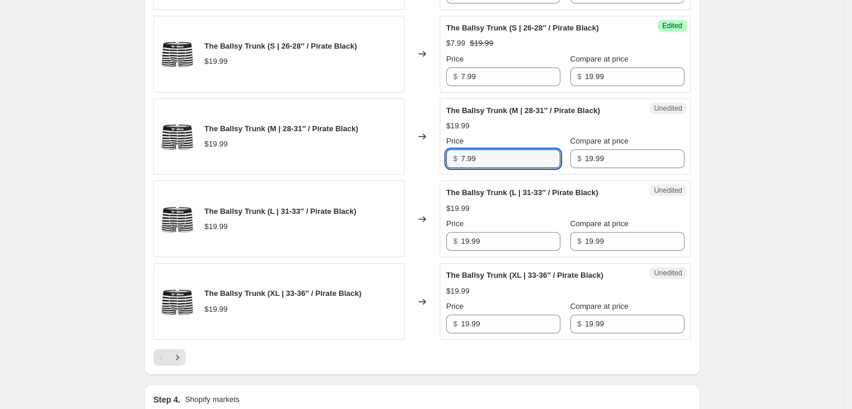
type input "7.99"
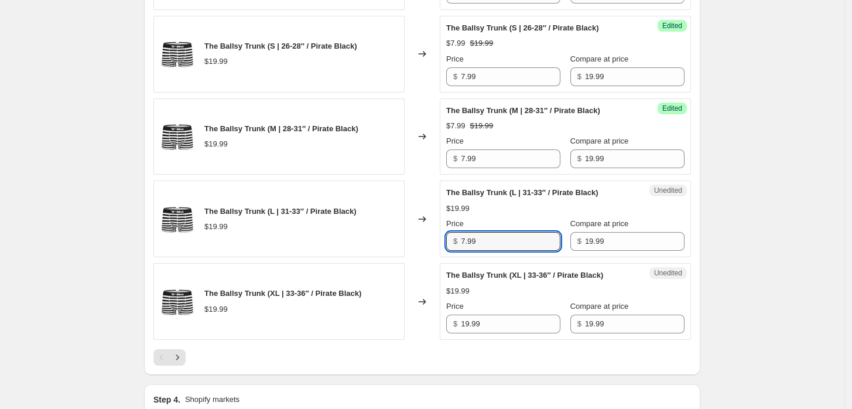
type input "7.99"
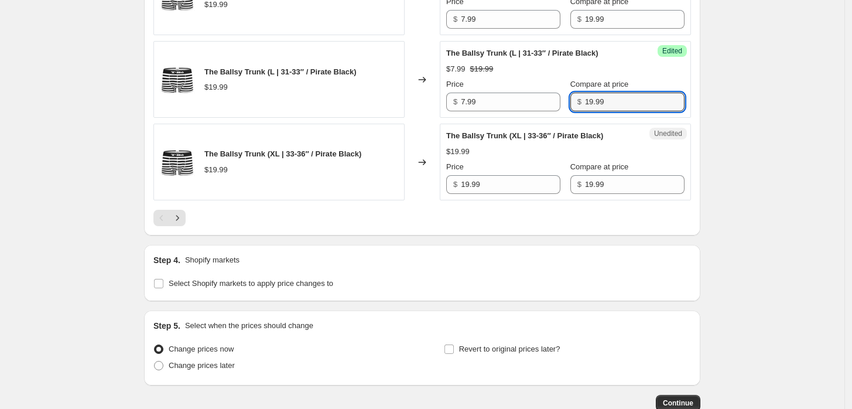
scroll to position [2041, 0]
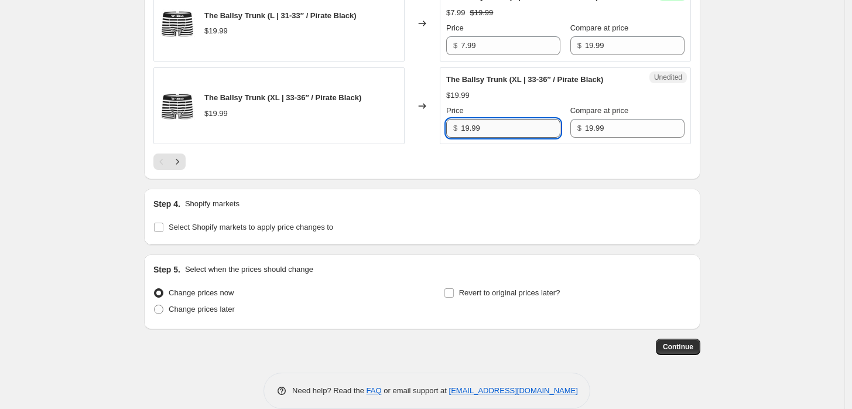
click at [501, 138] on input "19.99" at bounding box center [511, 128] width 100 height 19
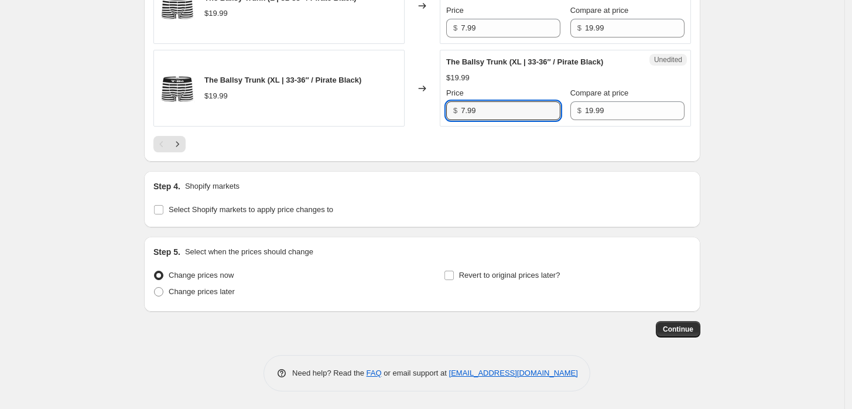
scroll to position [2171, 0]
type input "7.99"
click at [225, 296] on span "Change prices later" at bounding box center [202, 291] width 66 height 9
click at [155, 288] on input "Change prices later" at bounding box center [154, 287] width 1 height 1
radio input "true"
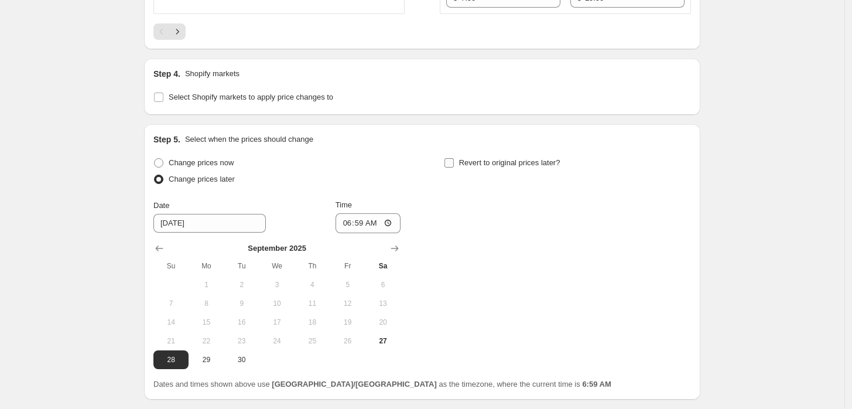
click at [483, 167] on span "Revert to original prices later?" at bounding box center [509, 162] width 101 height 9
click at [454, 167] on input "Revert to original prices later?" at bounding box center [448, 162] width 9 height 9
checkbox input "true"
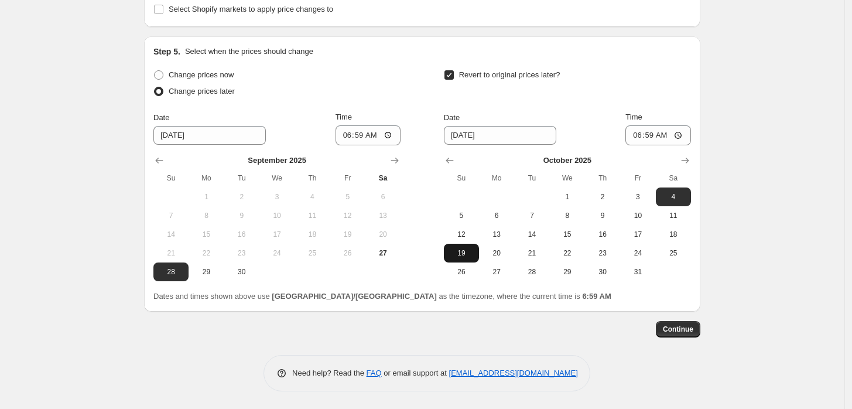
scroll to position [2366, 0]
click at [580, 276] on span "29" at bounding box center [568, 271] width 26 height 9
click at [454, 166] on icon "Show previous month, September 2025" at bounding box center [450, 161] width 12 height 12
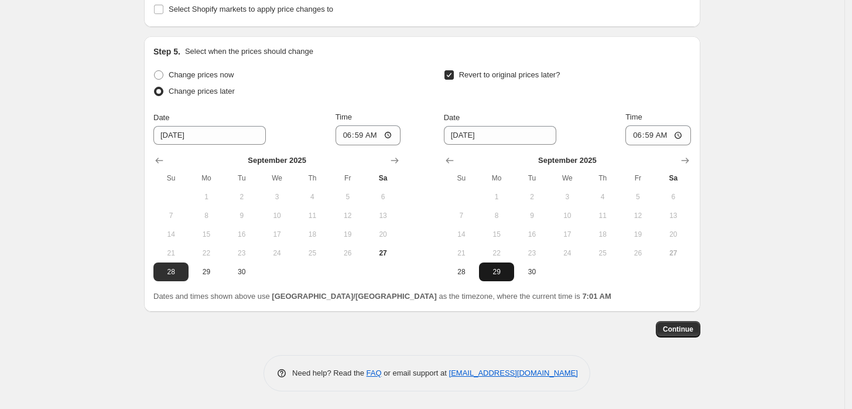
click at [491, 276] on span "29" at bounding box center [497, 271] width 26 height 9
type input "[DATE]"
click at [350, 145] on input "06:59" at bounding box center [369, 135] width 66 height 20
type input "09:00"
click at [641, 145] on input "06:59" at bounding box center [658, 135] width 66 height 20
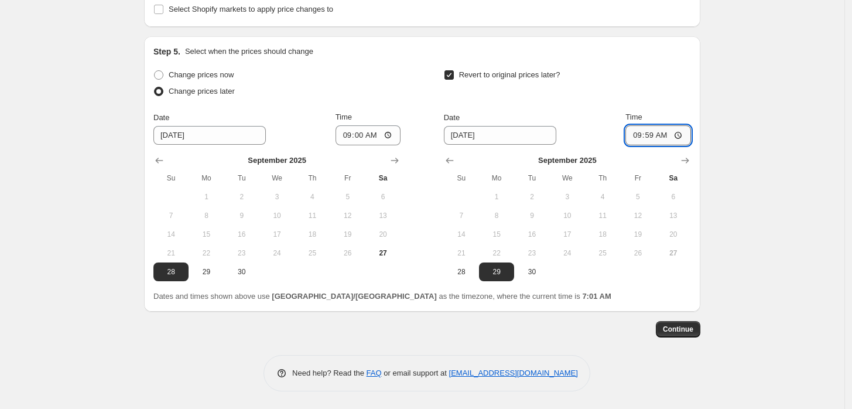
type input "09:00"
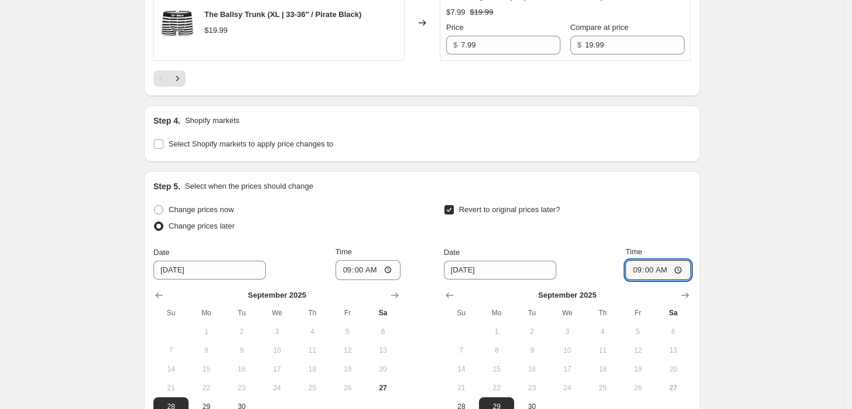
scroll to position [2384, 0]
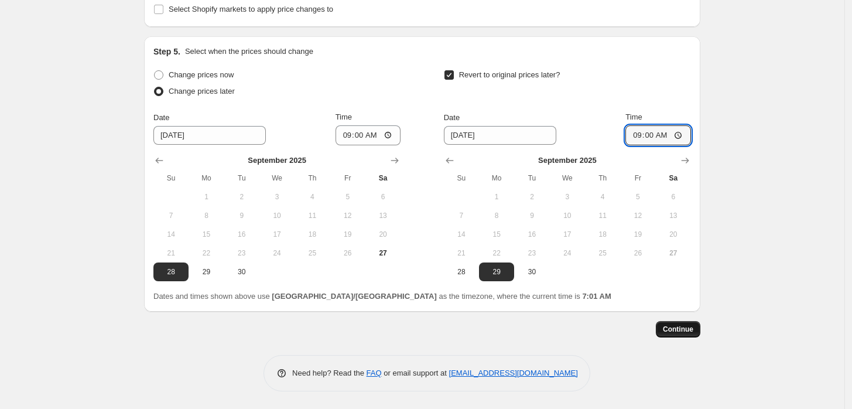
click at [681, 327] on span "Continue" at bounding box center [678, 328] width 30 height 9
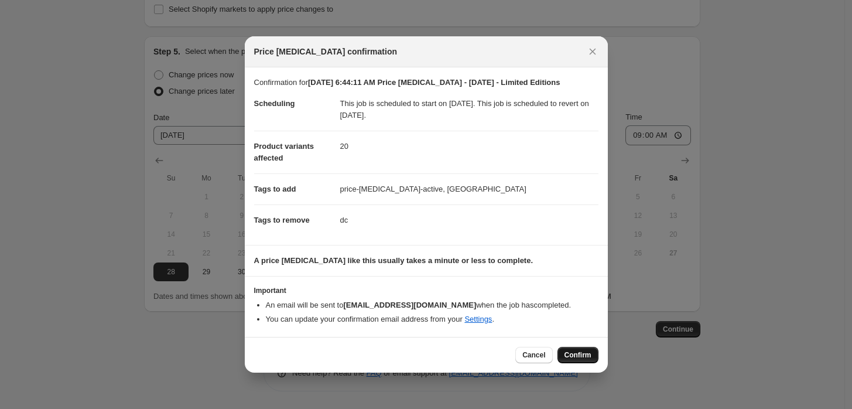
click at [589, 353] on span "Confirm" at bounding box center [577, 354] width 27 height 9
type input "[DATE] 6:44:11 AM Price [MEDICAL_DATA] - [DATE] - Limited Editions"
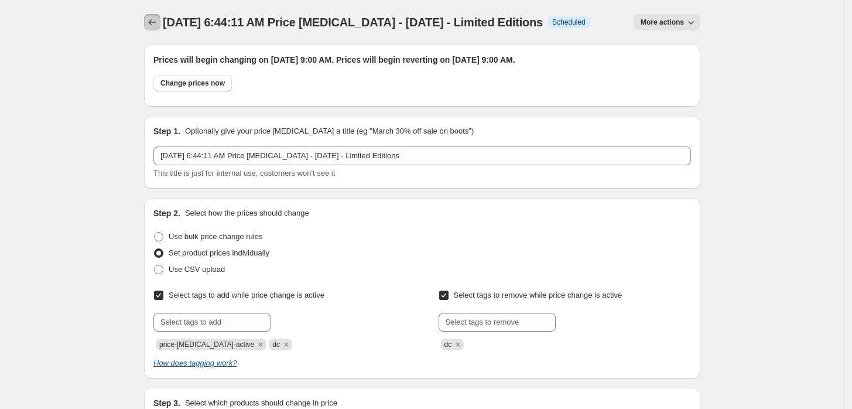
click at [153, 23] on icon "Price change jobs" at bounding box center [153, 22] width 8 height 6
